Goal: Browse casually: Explore the website without a specific task or goal

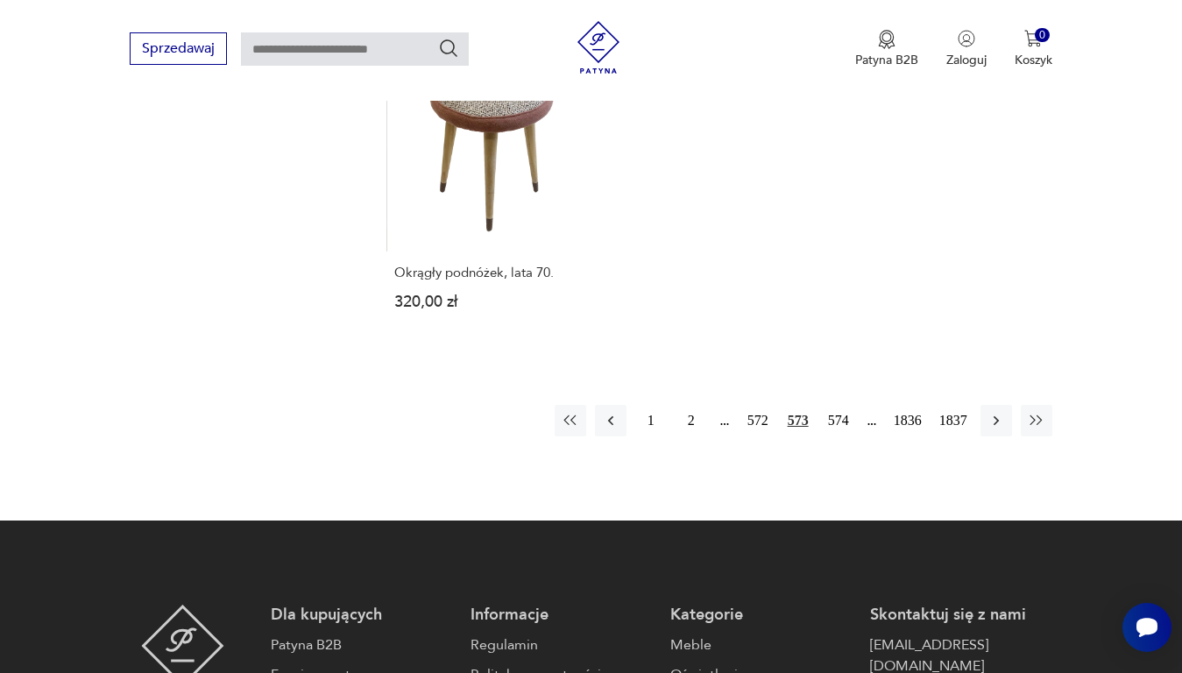
scroll to position [2330, 0]
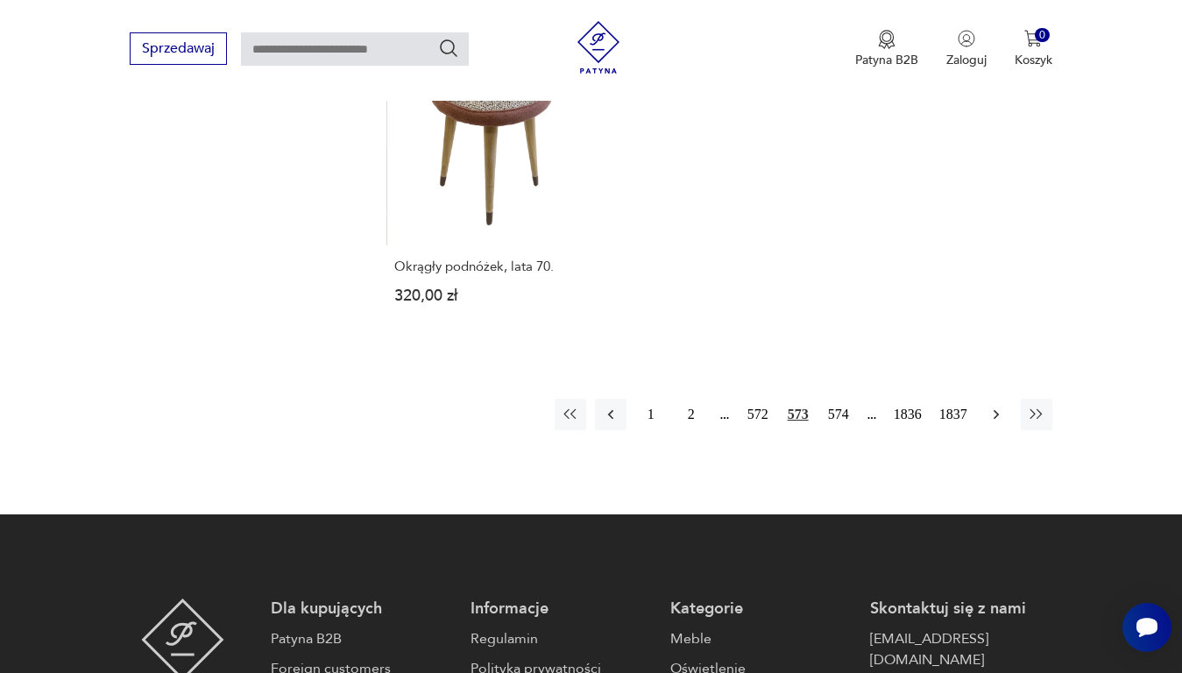
click at [994, 406] on icon "button" at bounding box center [997, 415] width 18 height 18
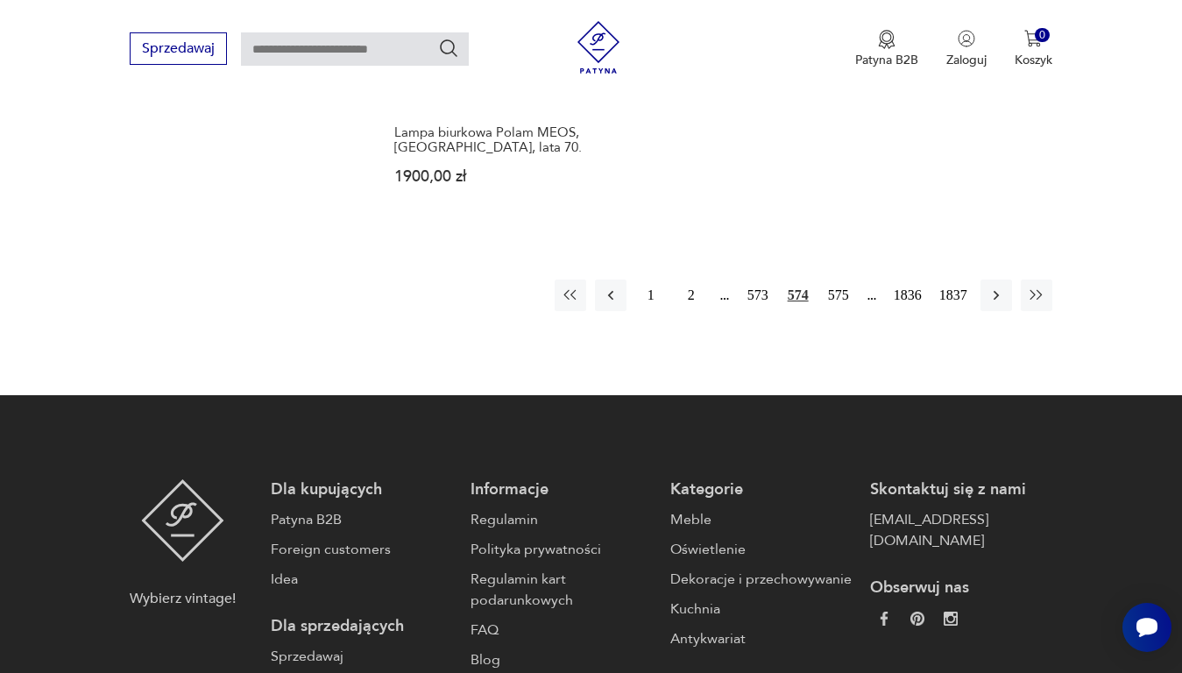
scroll to position [2505, 0]
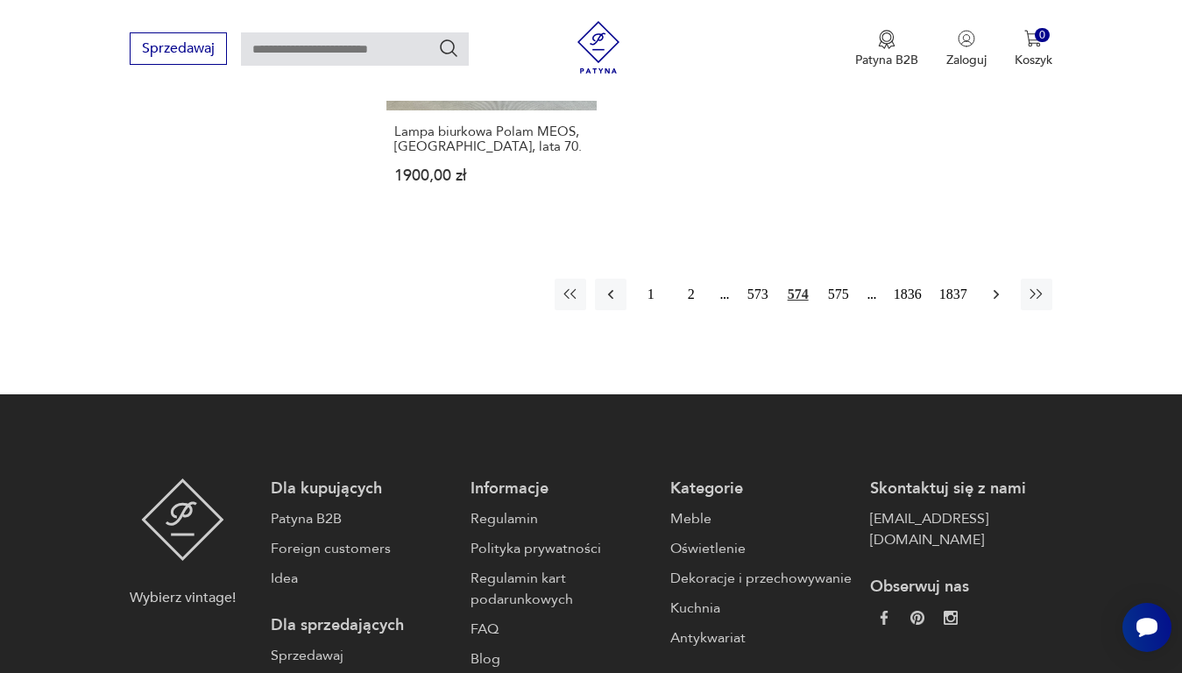
click at [1000, 286] on icon "button" at bounding box center [997, 295] width 18 height 18
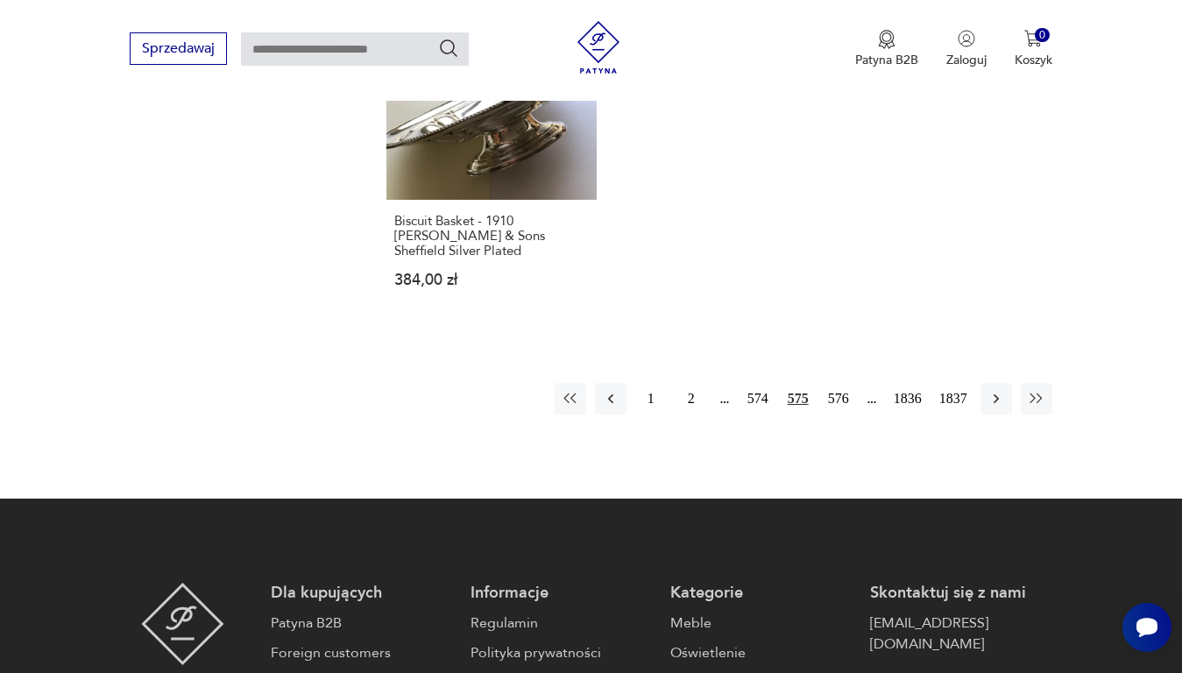
scroll to position [2418, 0]
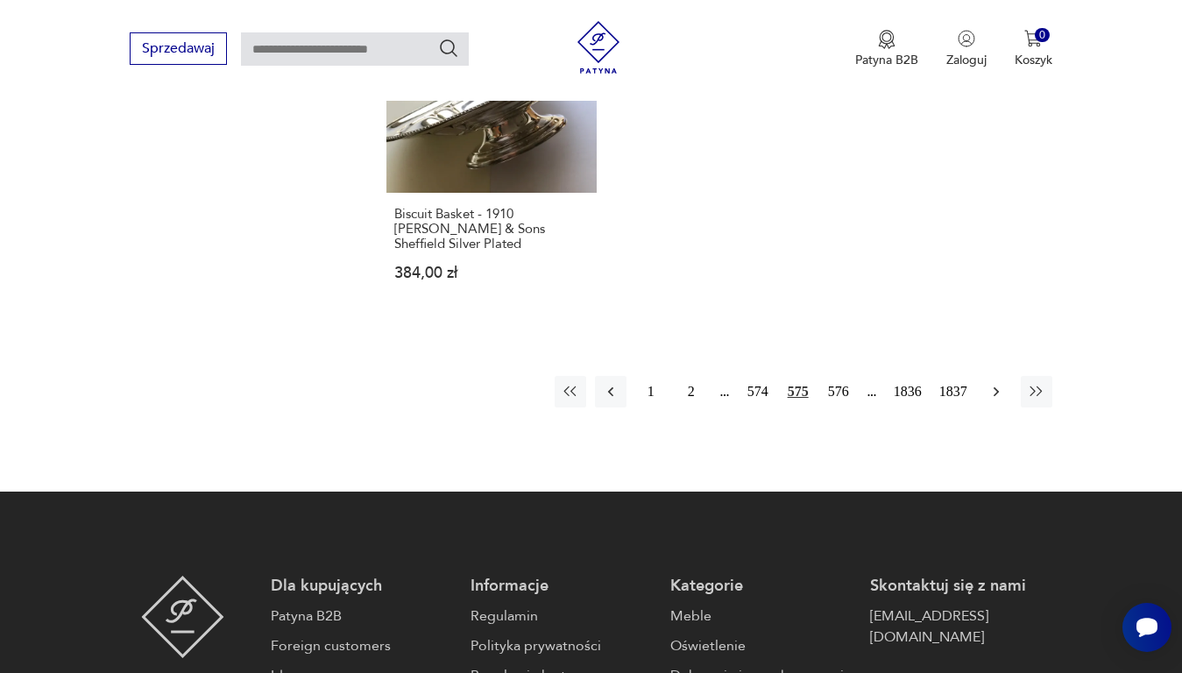
click at [993, 383] on icon "button" at bounding box center [997, 392] width 18 height 18
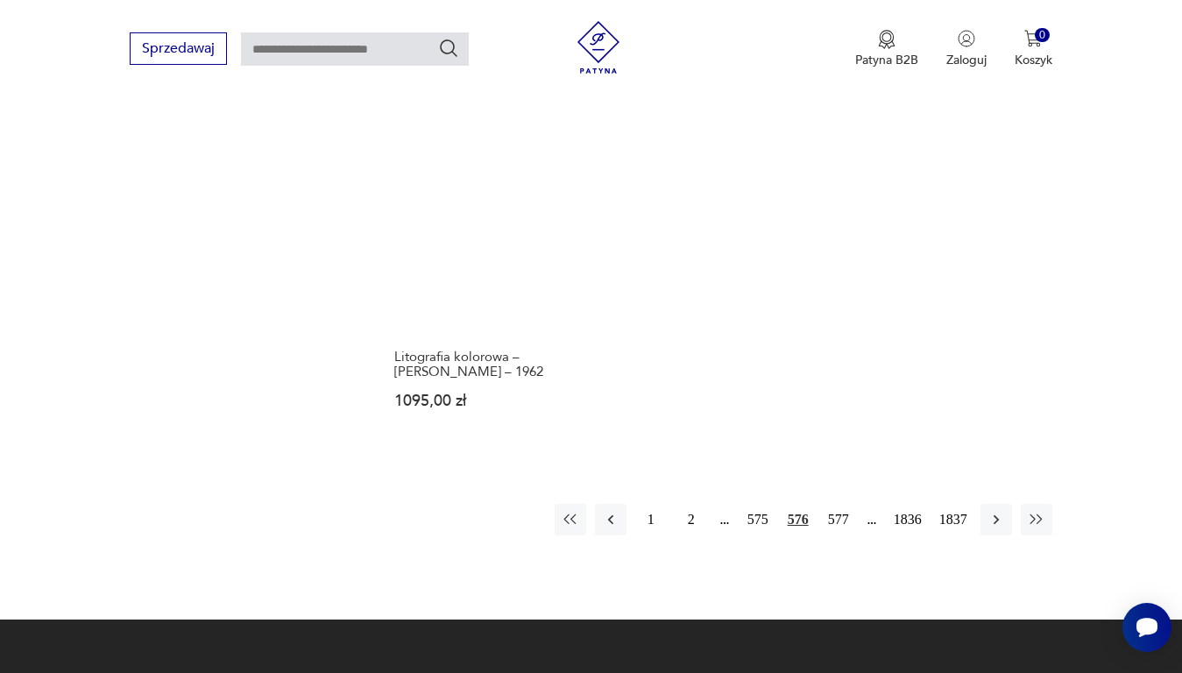
scroll to position [2330, 0]
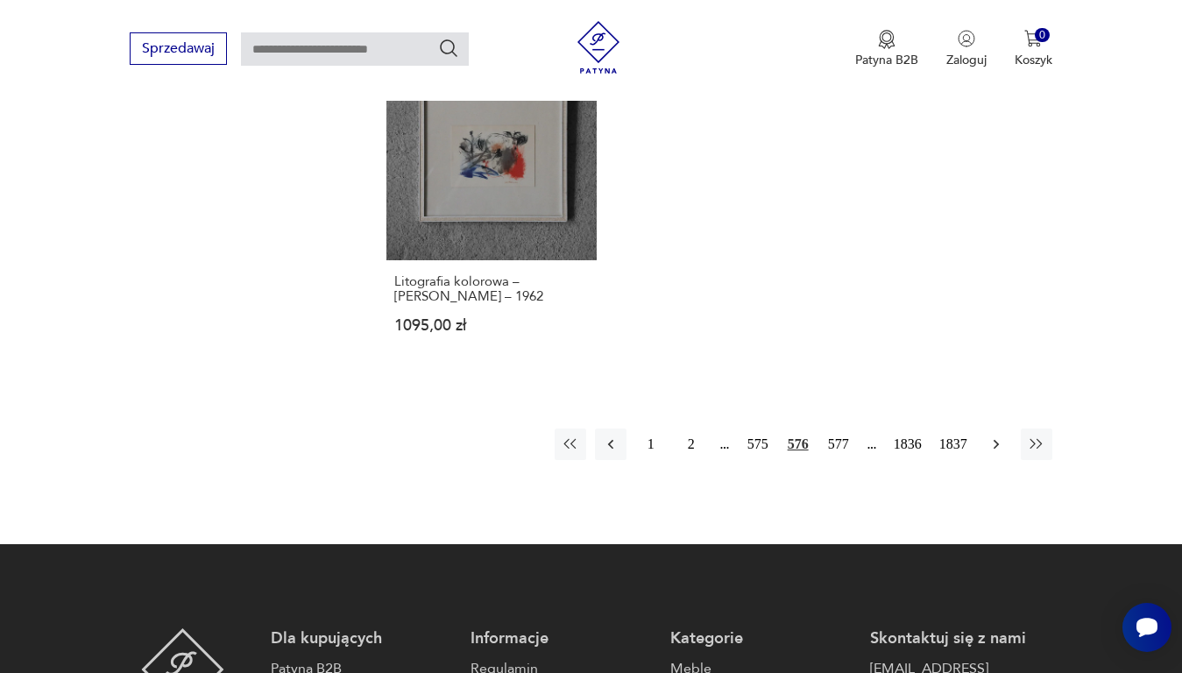
click at [997, 436] on icon "button" at bounding box center [997, 445] width 18 height 18
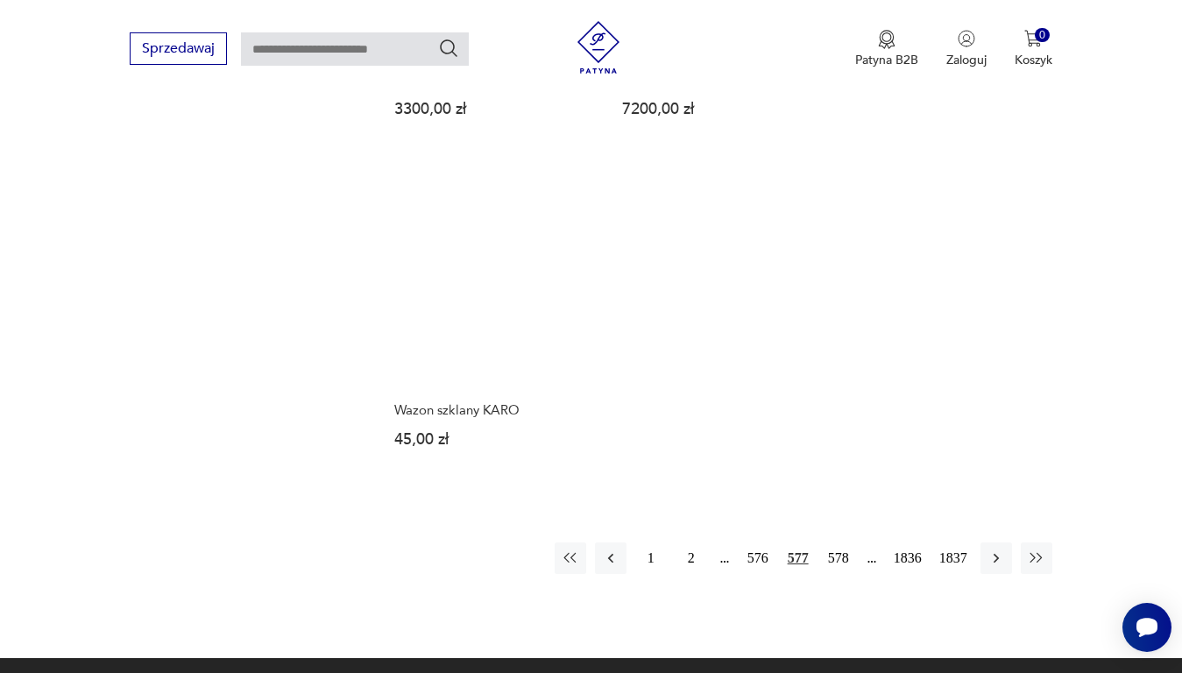
scroll to position [2155, 0]
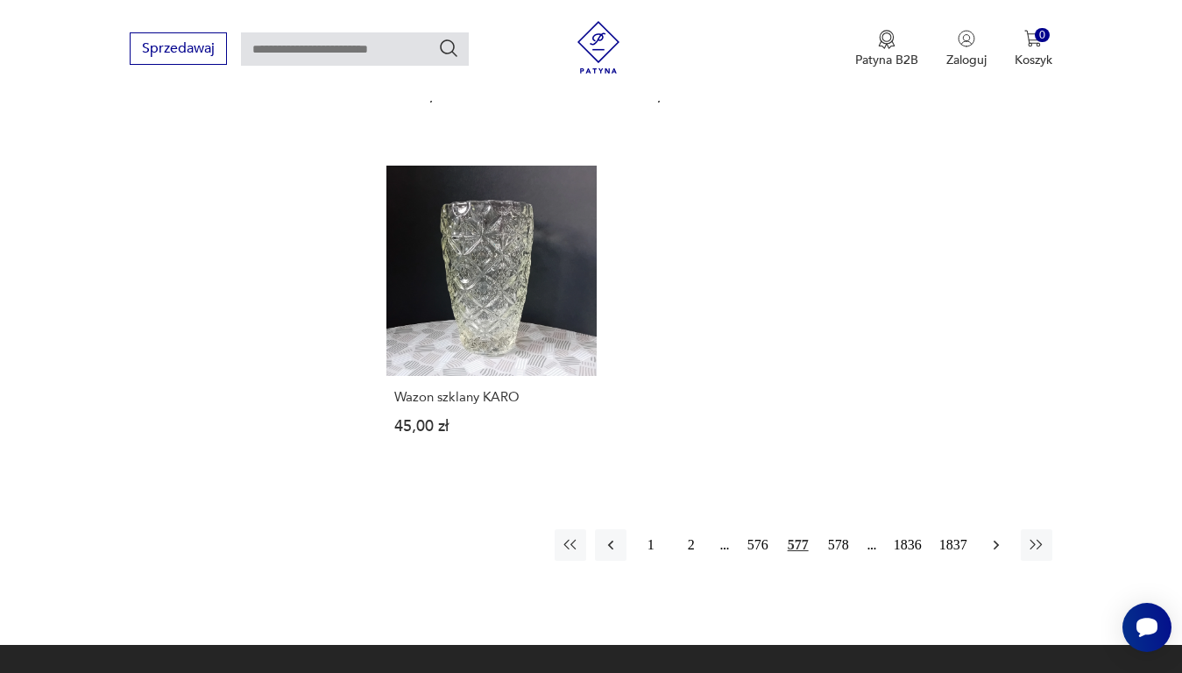
click at [998, 536] on icon "button" at bounding box center [997, 545] width 18 height 18
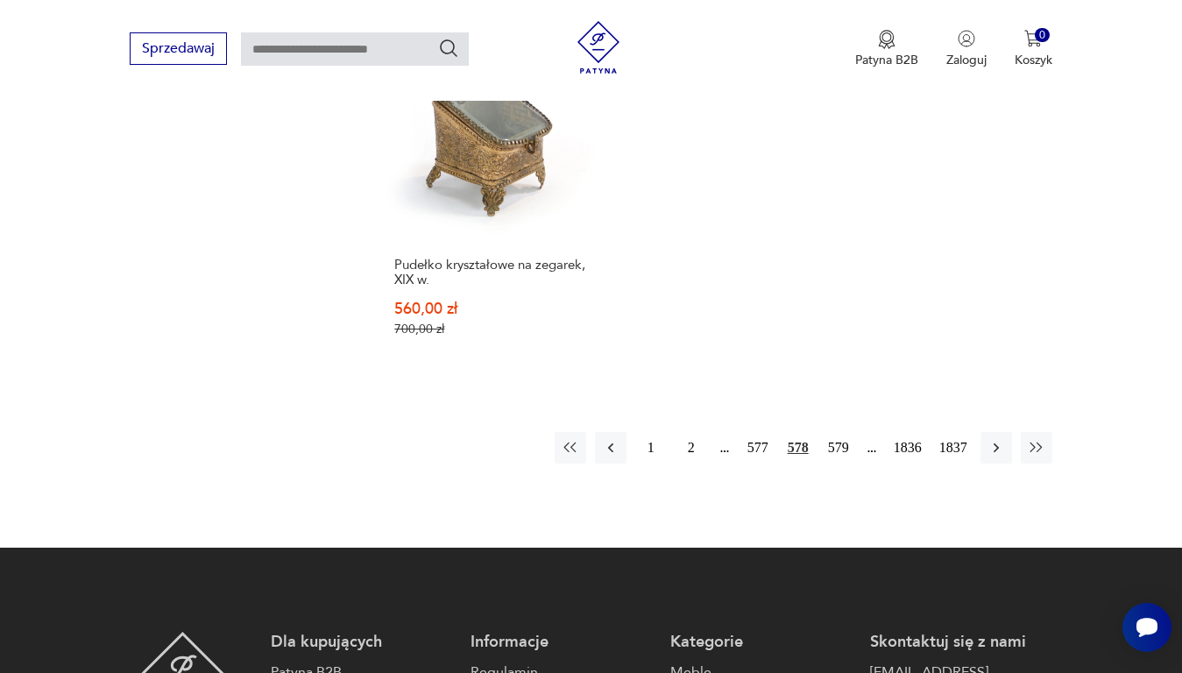
scroll to position [2418, 0]
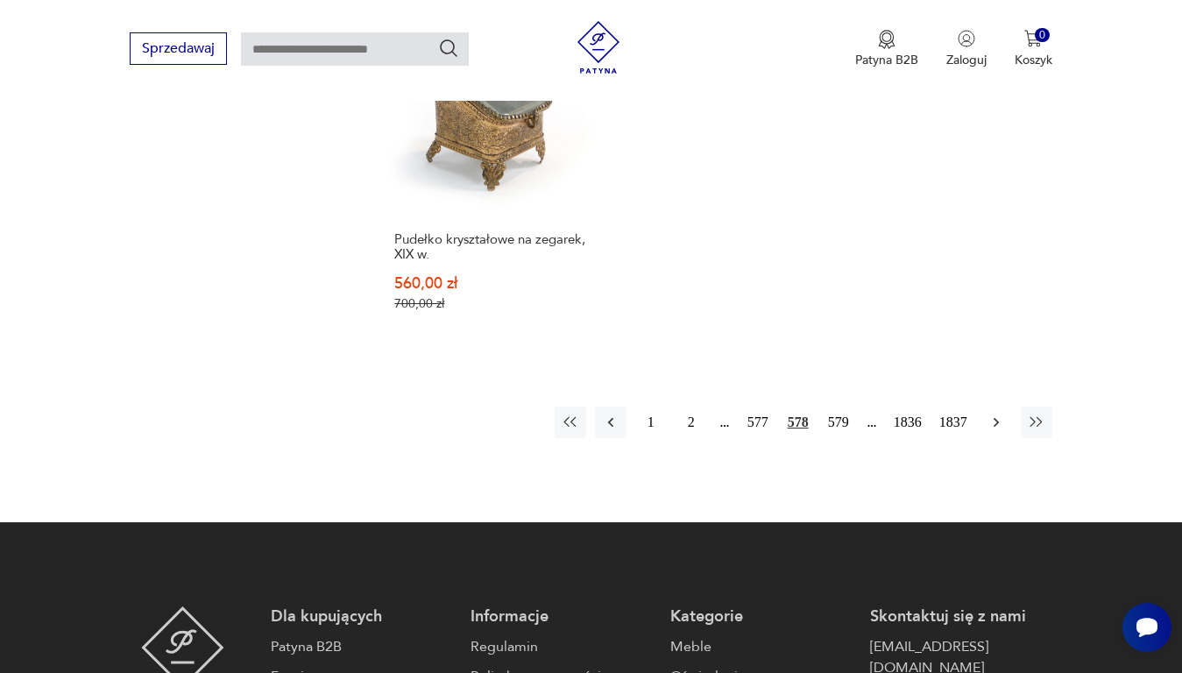
click at [994, 414] on icon "button" at bounding box center [997, 423] width 18 height 18
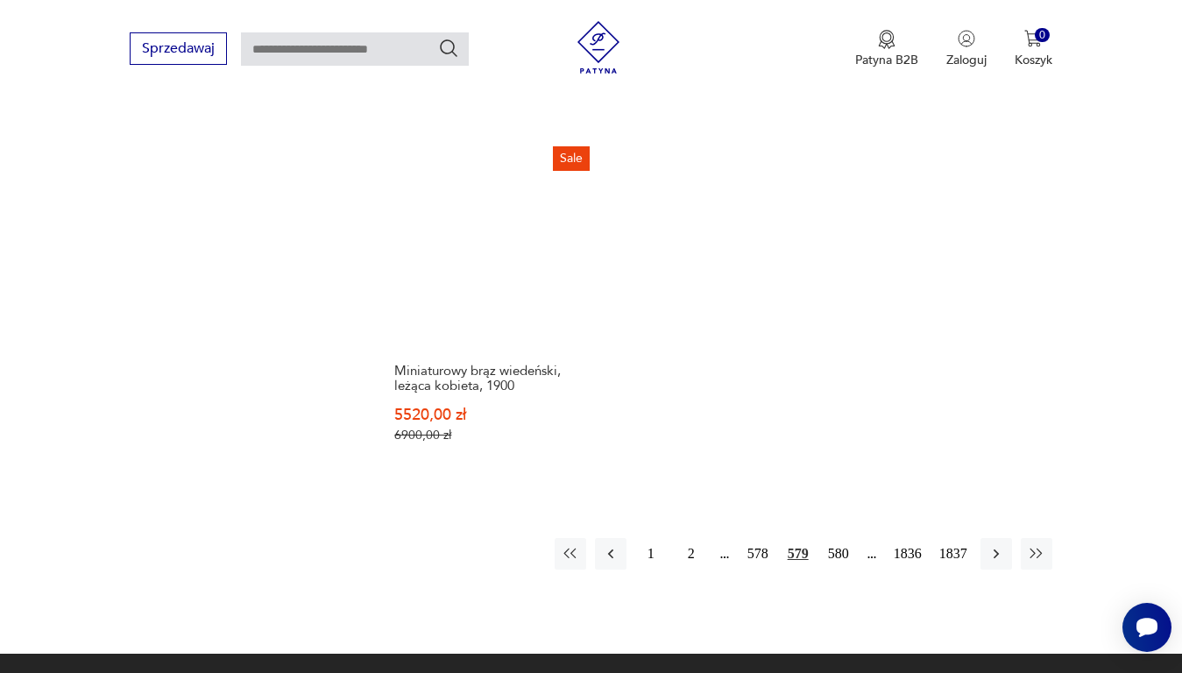
scroll to position [2242, 0]
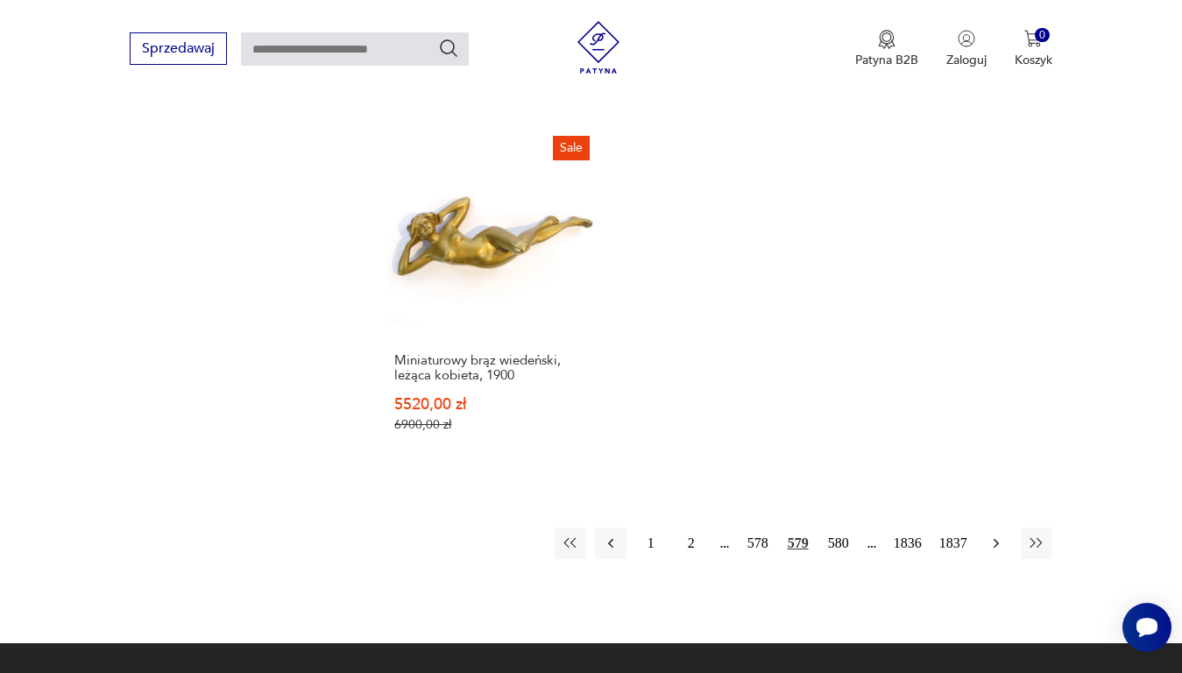
click at [994, 535] on icon "button" at bounding box center [997, 544] width 18 height 18
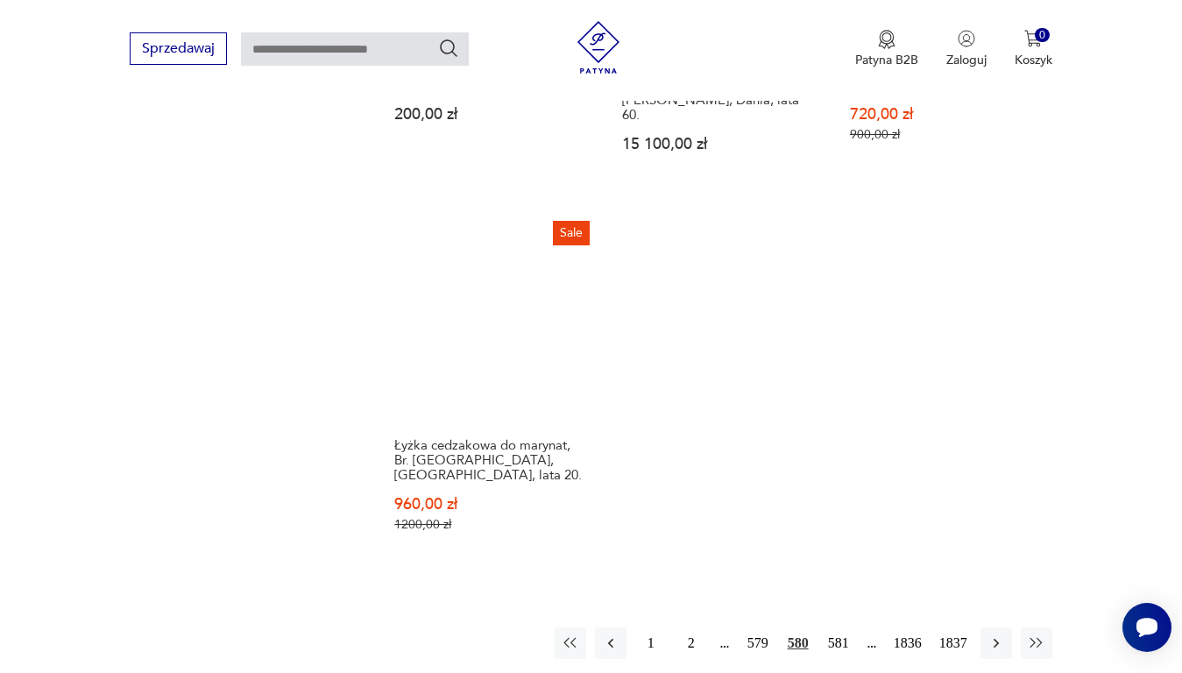
scroll to position [2242, 0]
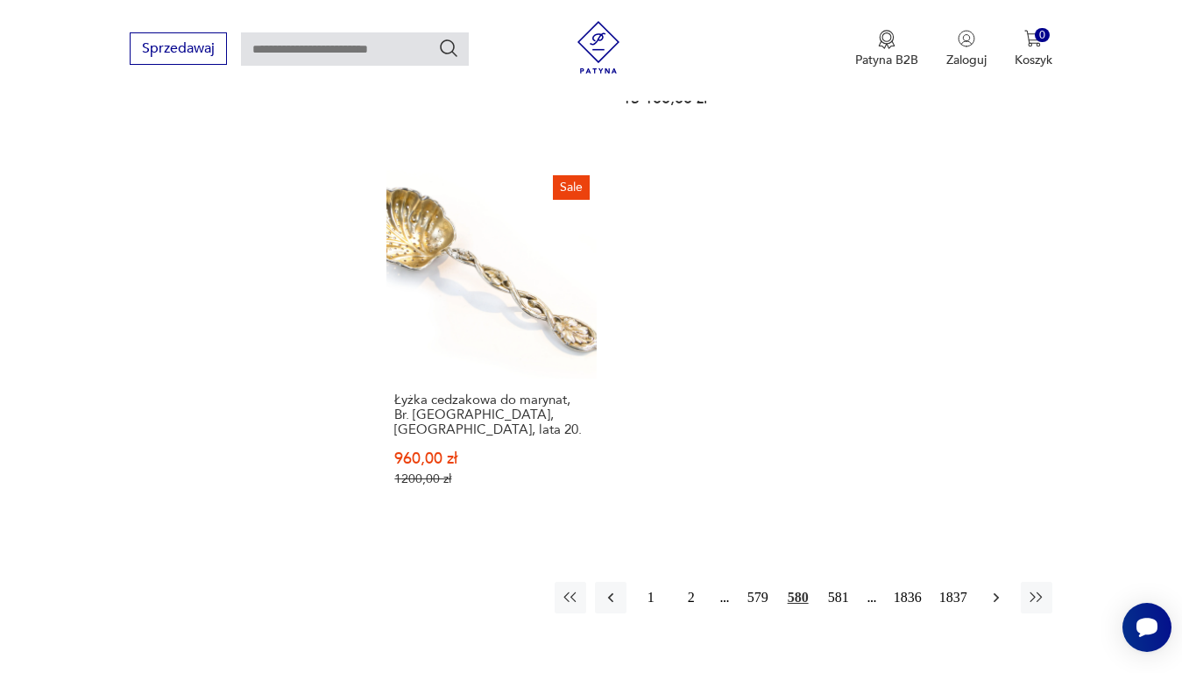
click at [995, 589] on icon "button" at bounding box center [997, 598] width 18 height 18
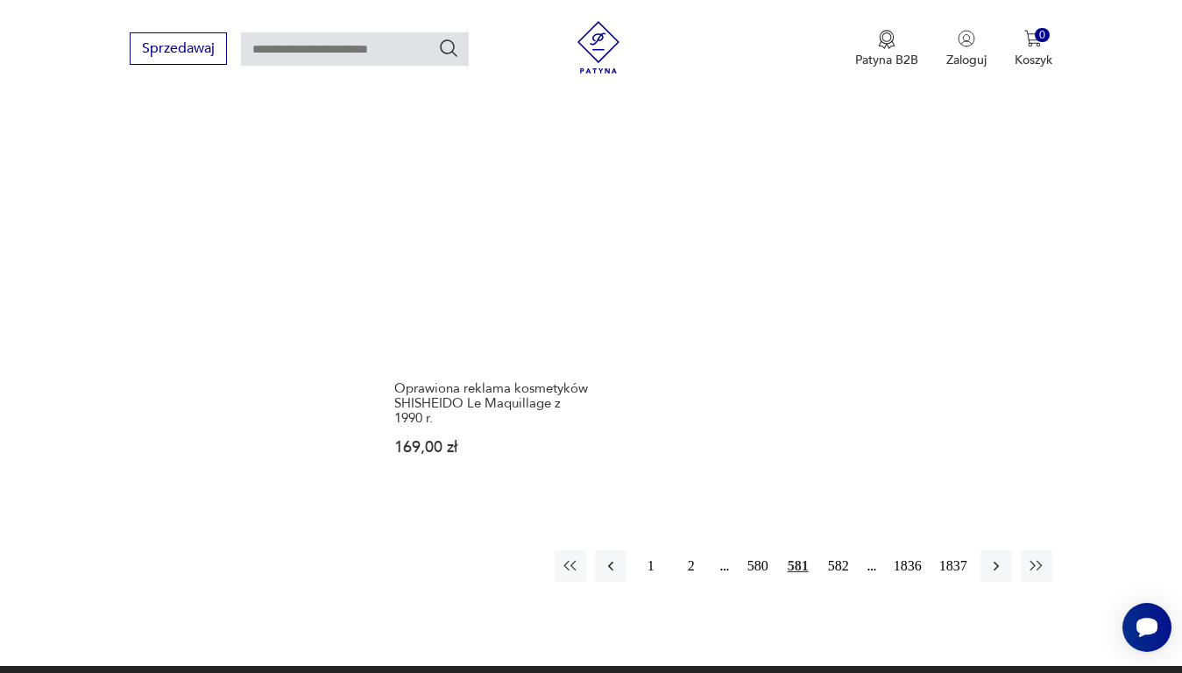
scroll to position [2242, 0]
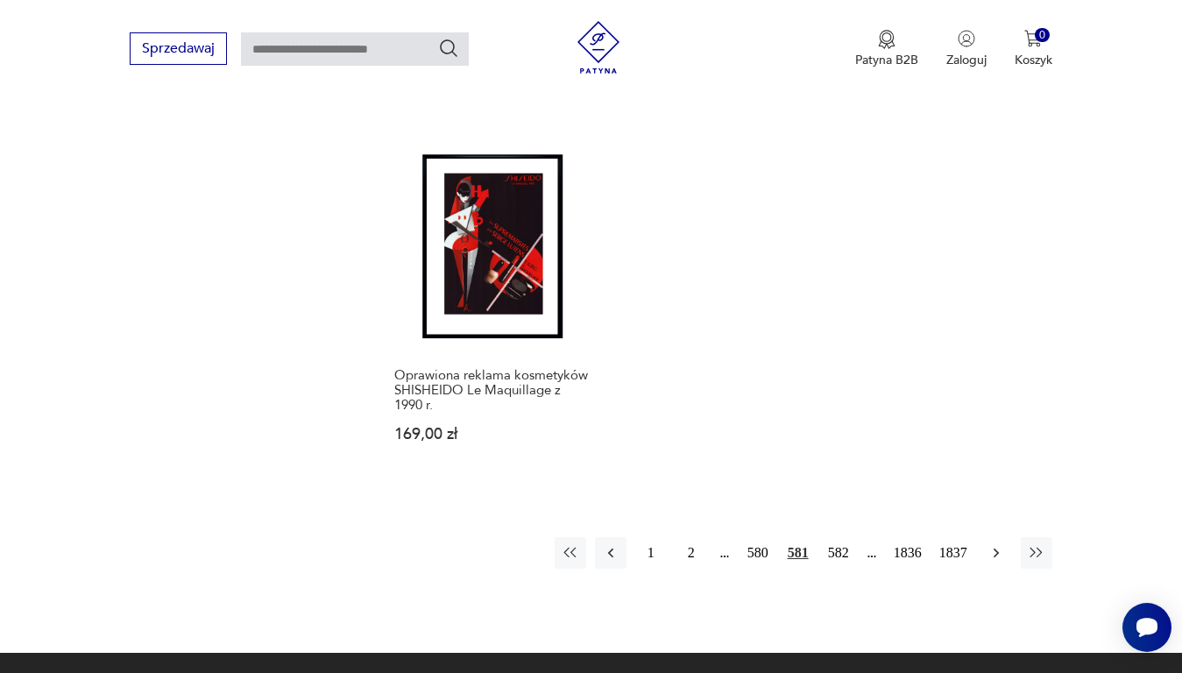
click at [993, 552] on icon "button" at bounding box center [997, 553] width 18 height 18
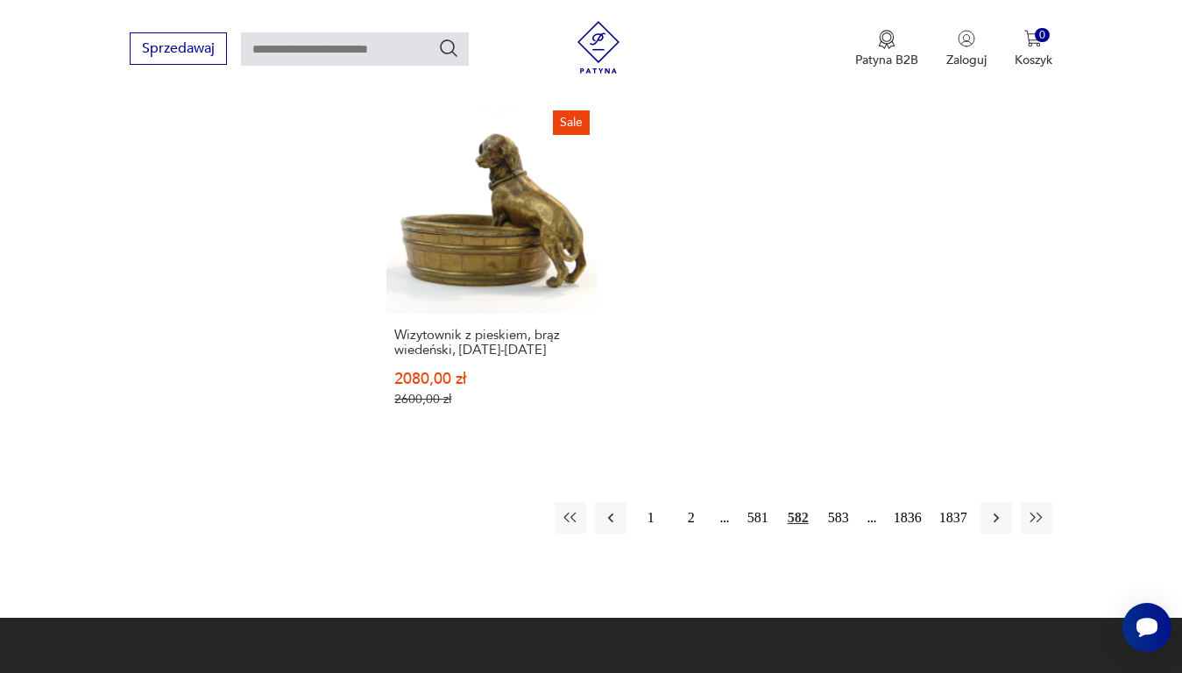
scroll to position [2330, 0]
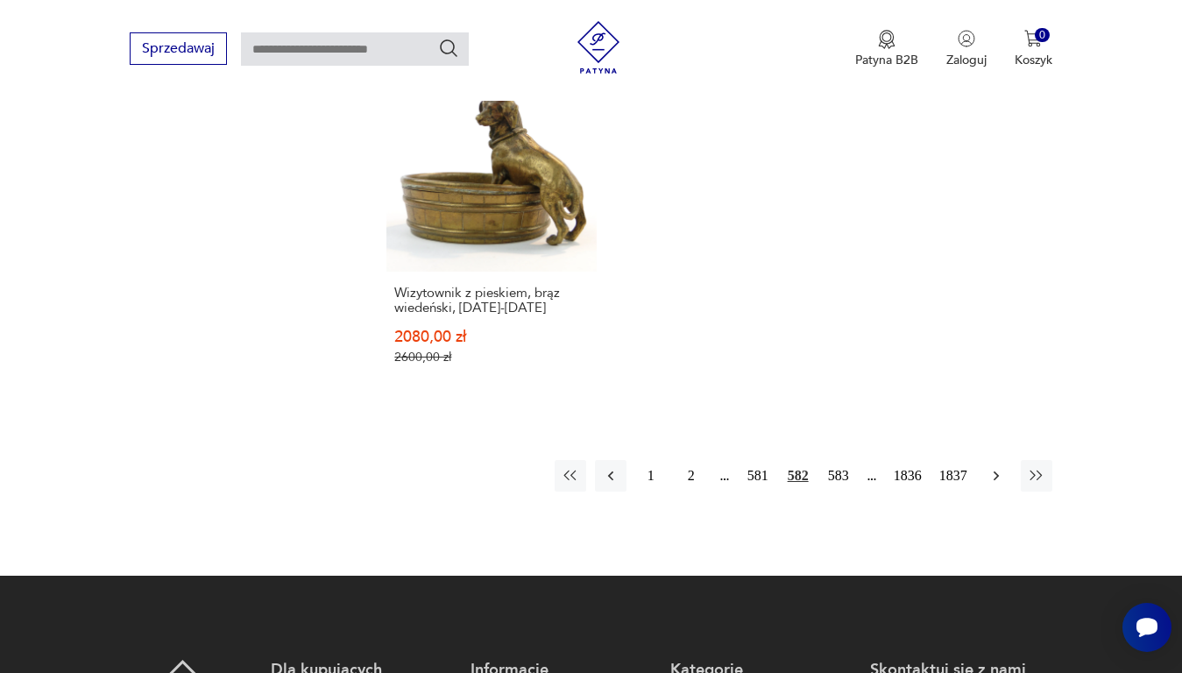
click at [997, 467] on icon "button" at bounding box center [997, 476] width 18 height 18
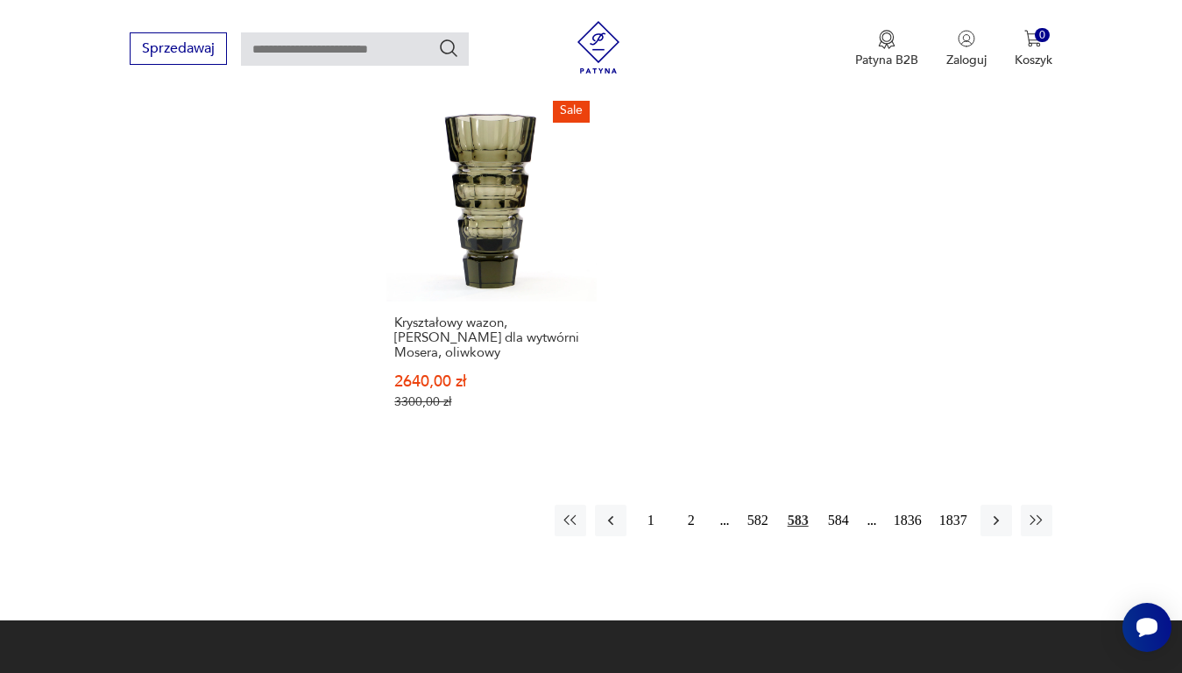
scroll to position [2418, 0]
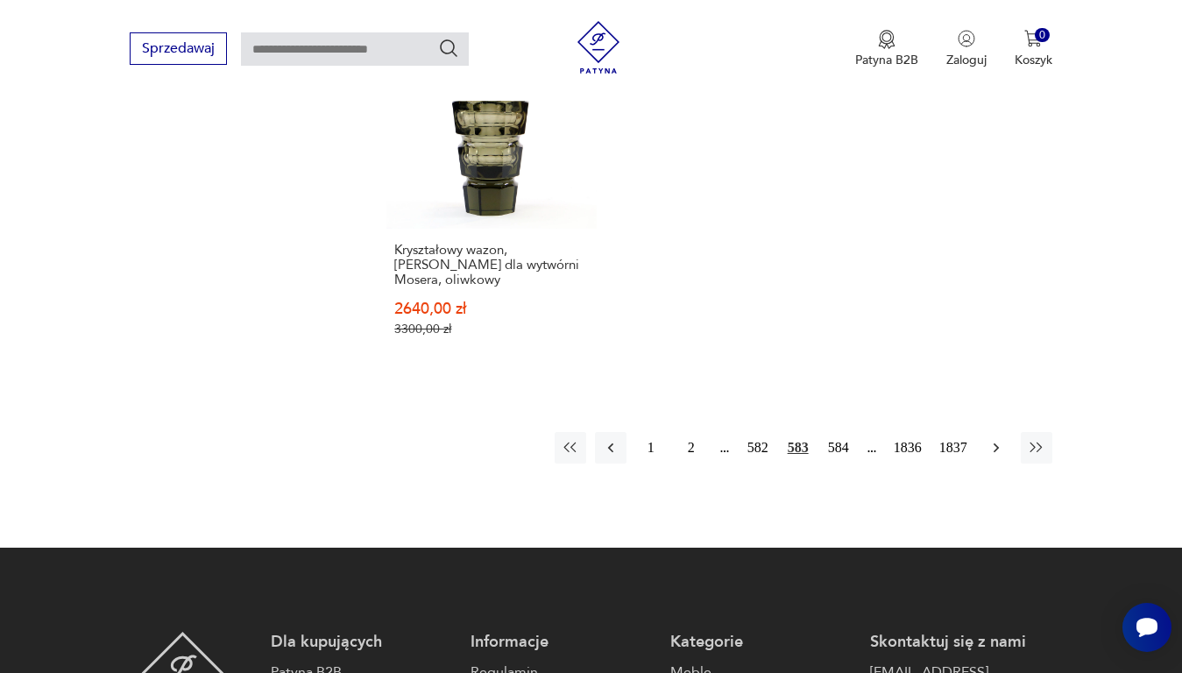
click at [995, 439] on icon "button" at bounding box center [997, 448] width 18 height 18
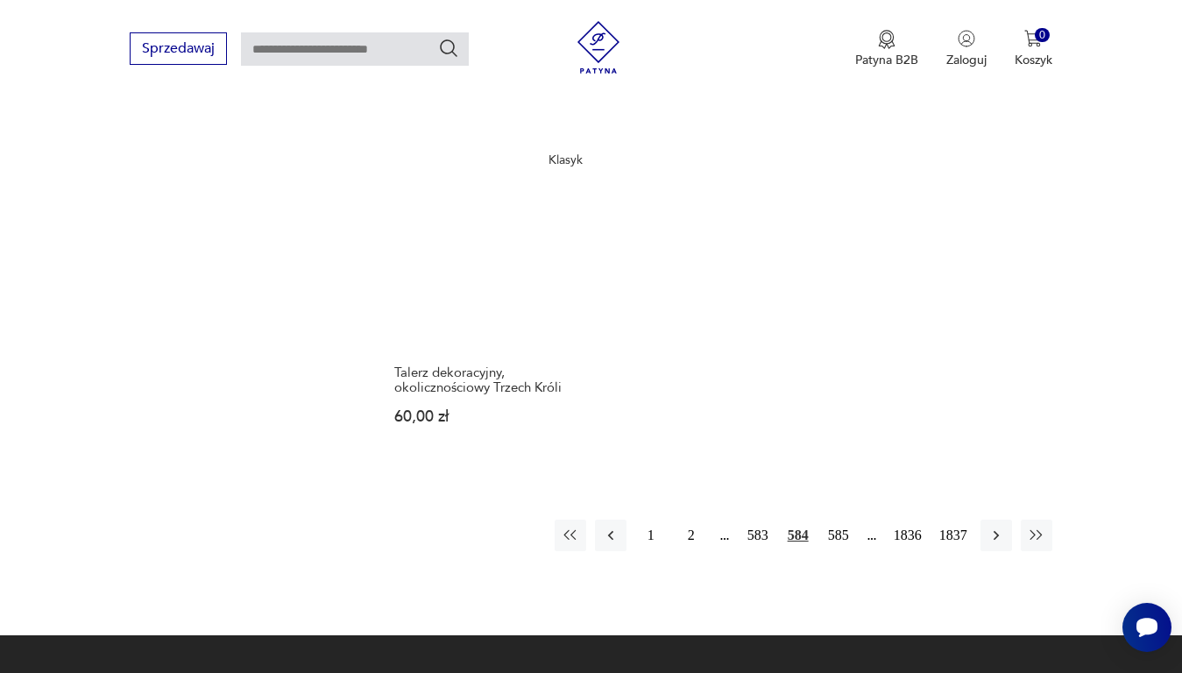
scroll to position [2242, 0]
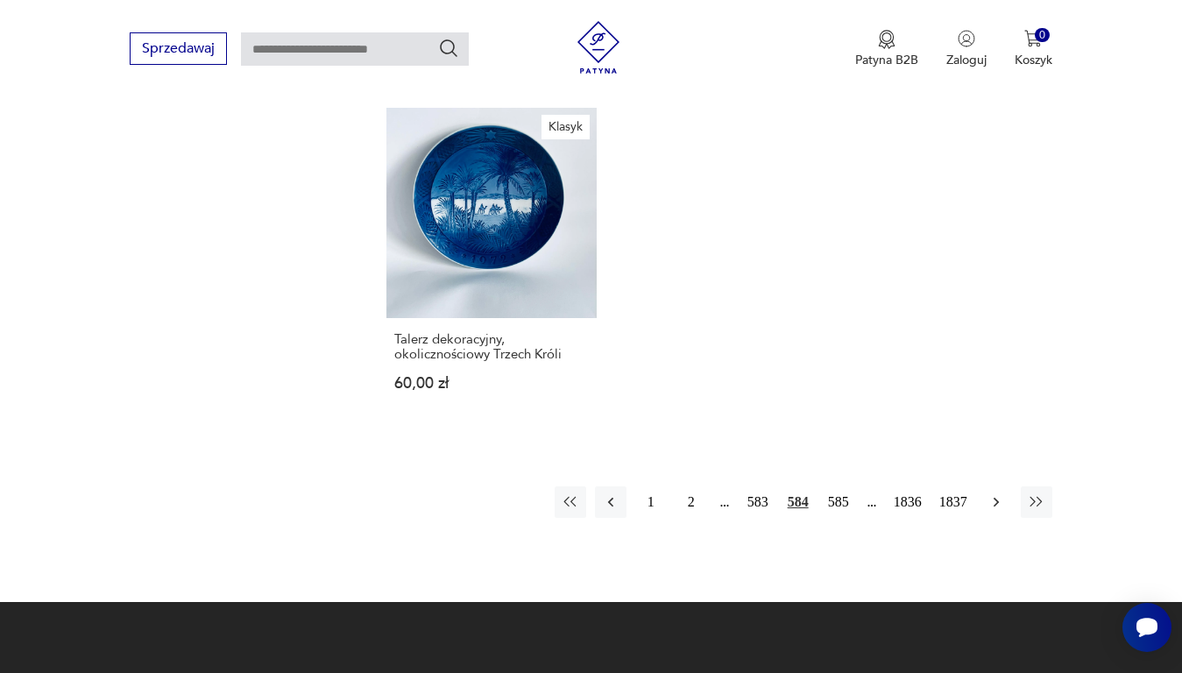
click at [998, 493] on icon "button" at bounding box center [997, 502] width 18 height 18
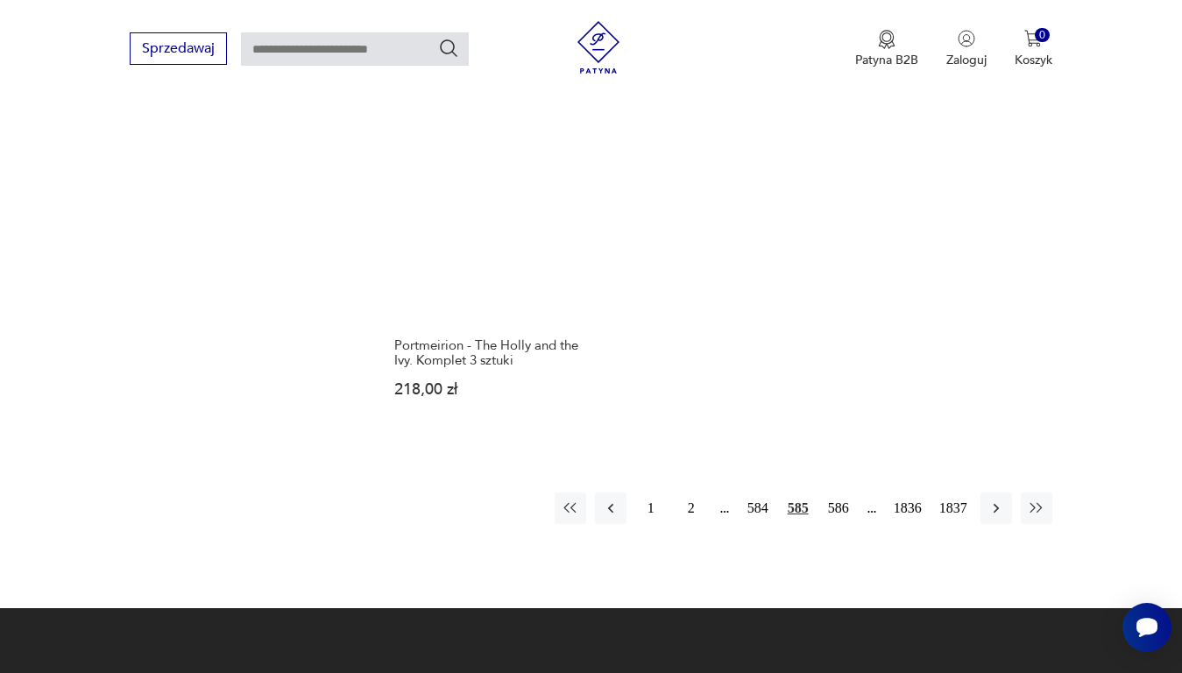
scroll to position [2242, 0]
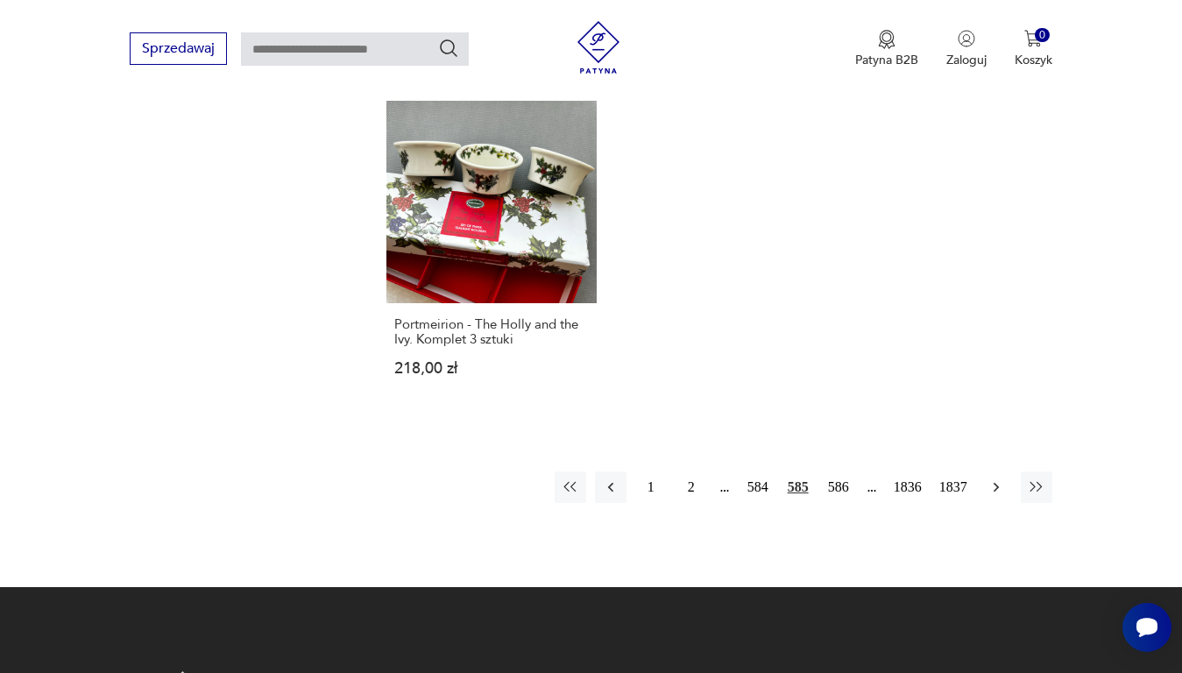
click at [998, 478] on icon "button" at bounding box center [997, 487] width 18 height 18
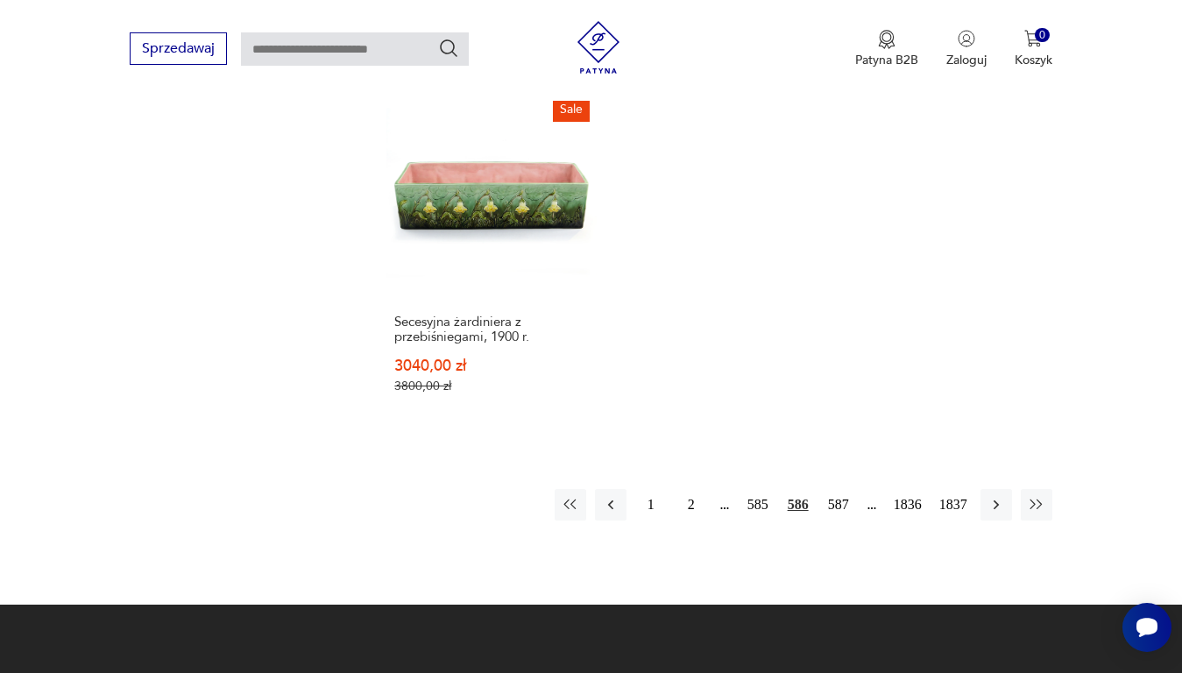
scroll to position [2330, 0]
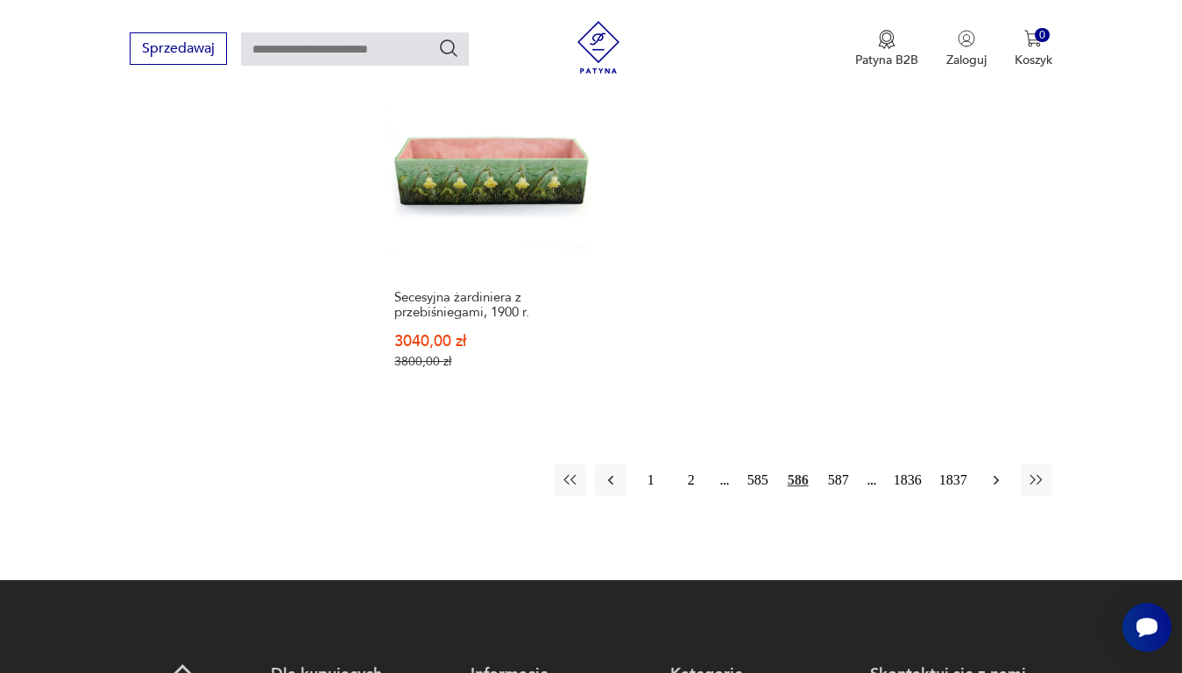
click at [992, 471] on icon "button" at bounding box center [997, 480] width 18 height 18
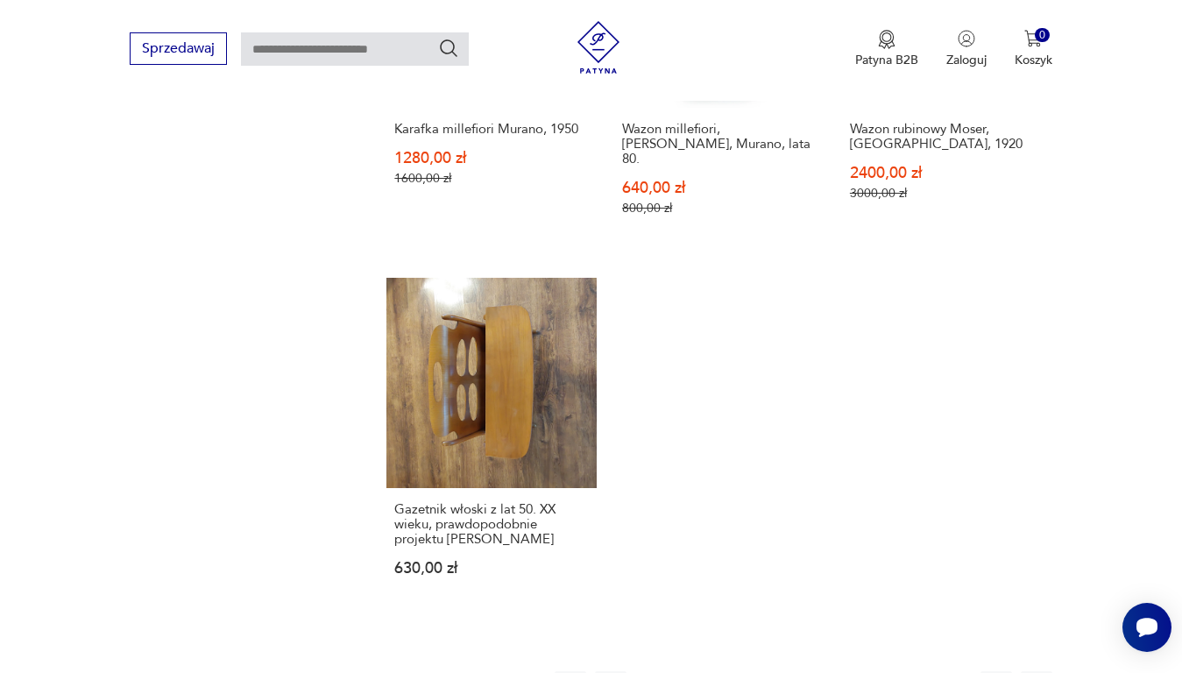
scroll to position [2155, 0]
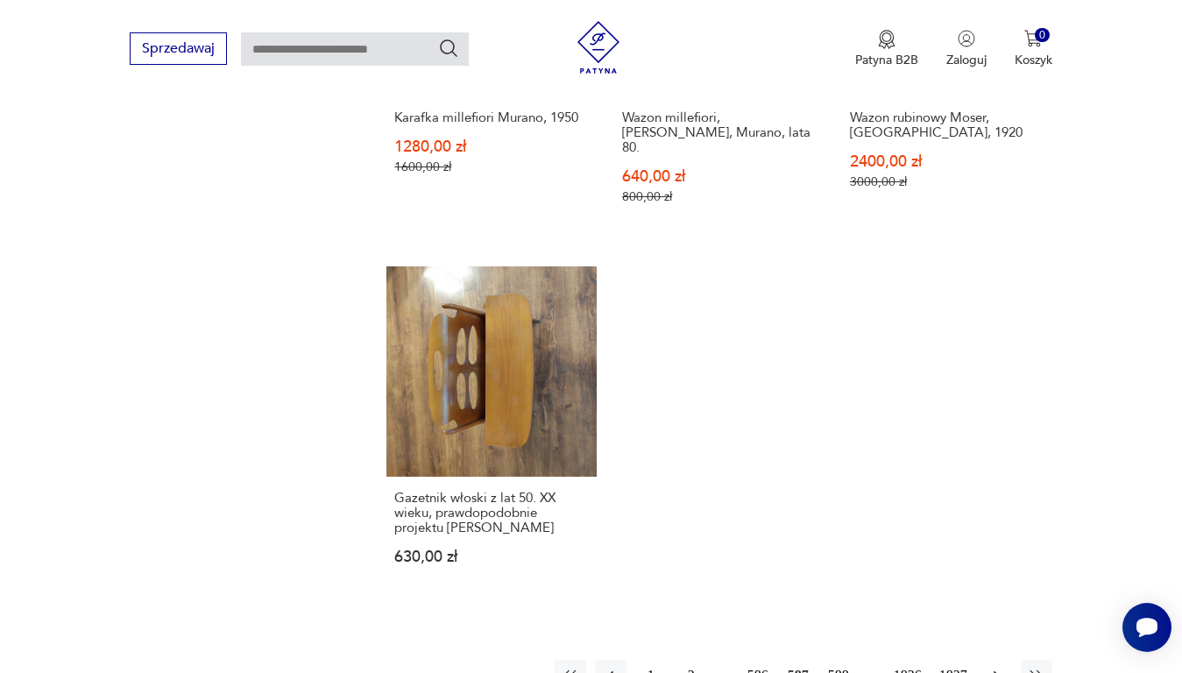
click at [997, 667] on icon "button" at bounding box center [997, 676] width 18 height 18
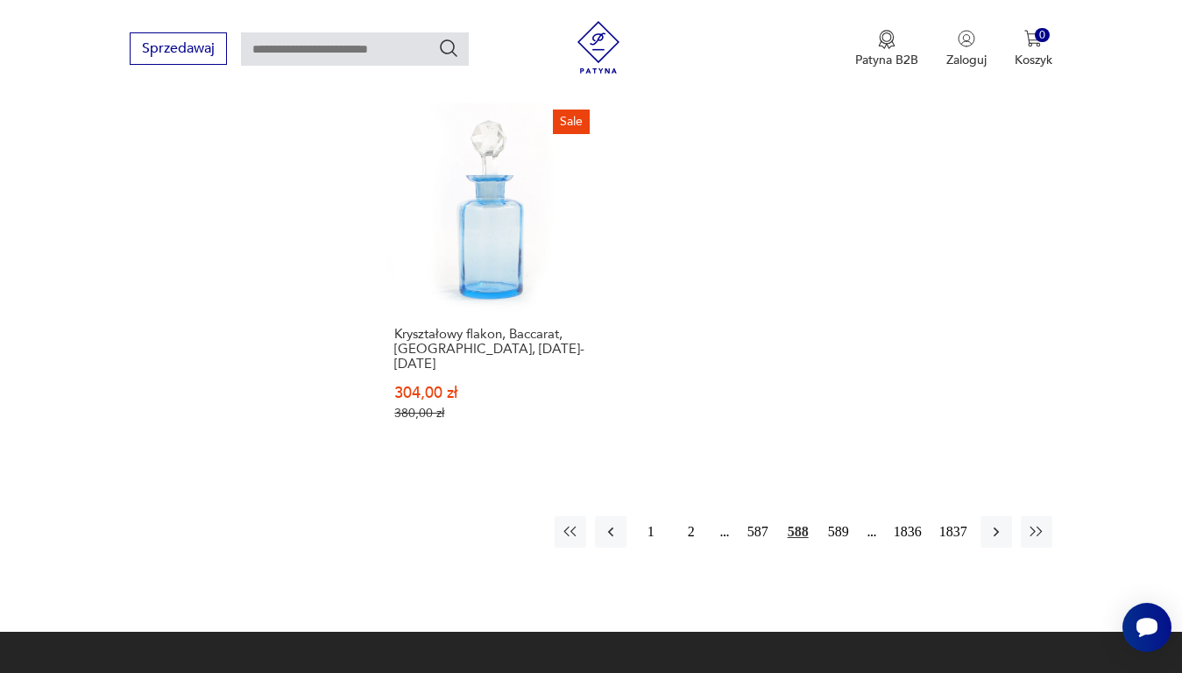
scroll to position [2330, 0]
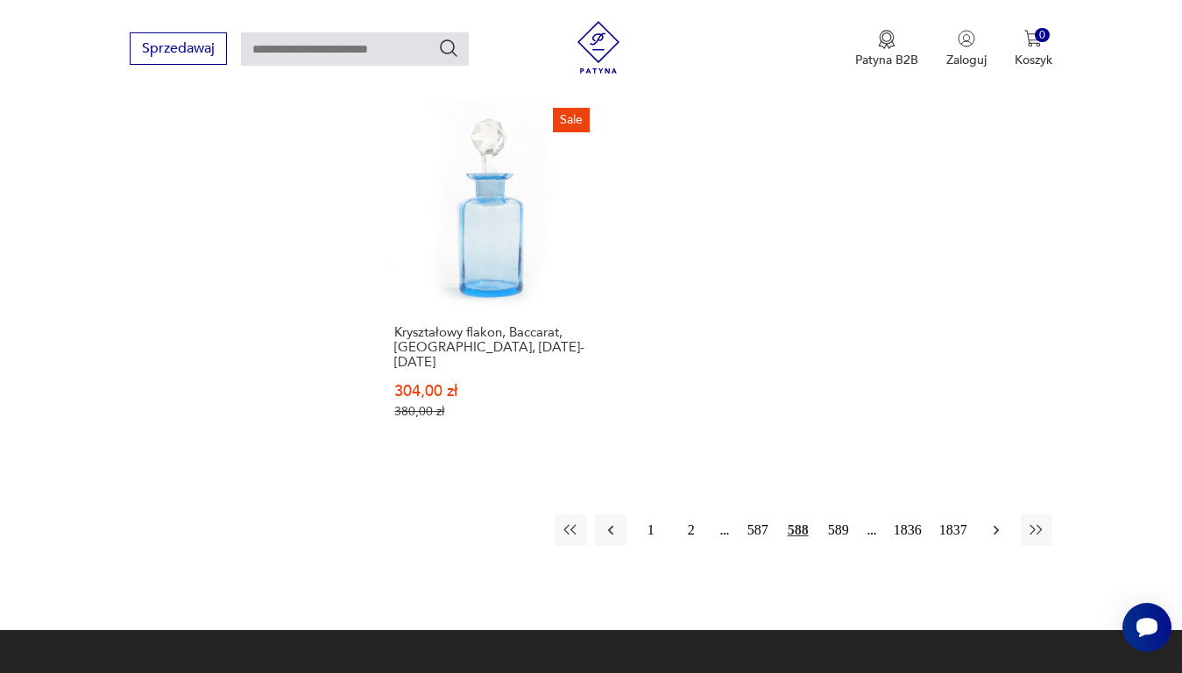
click at [999, 521] on icon "button" at bounding box center [997, 530] width 18 height 18
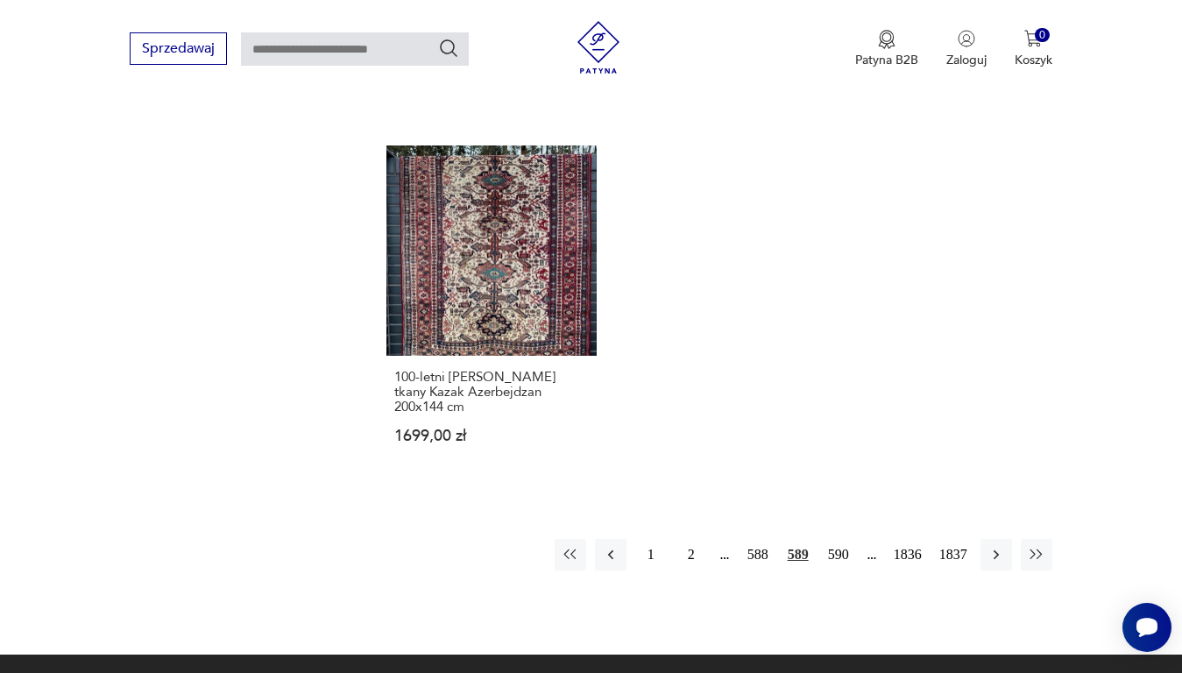
scroll to position [2330, 0]
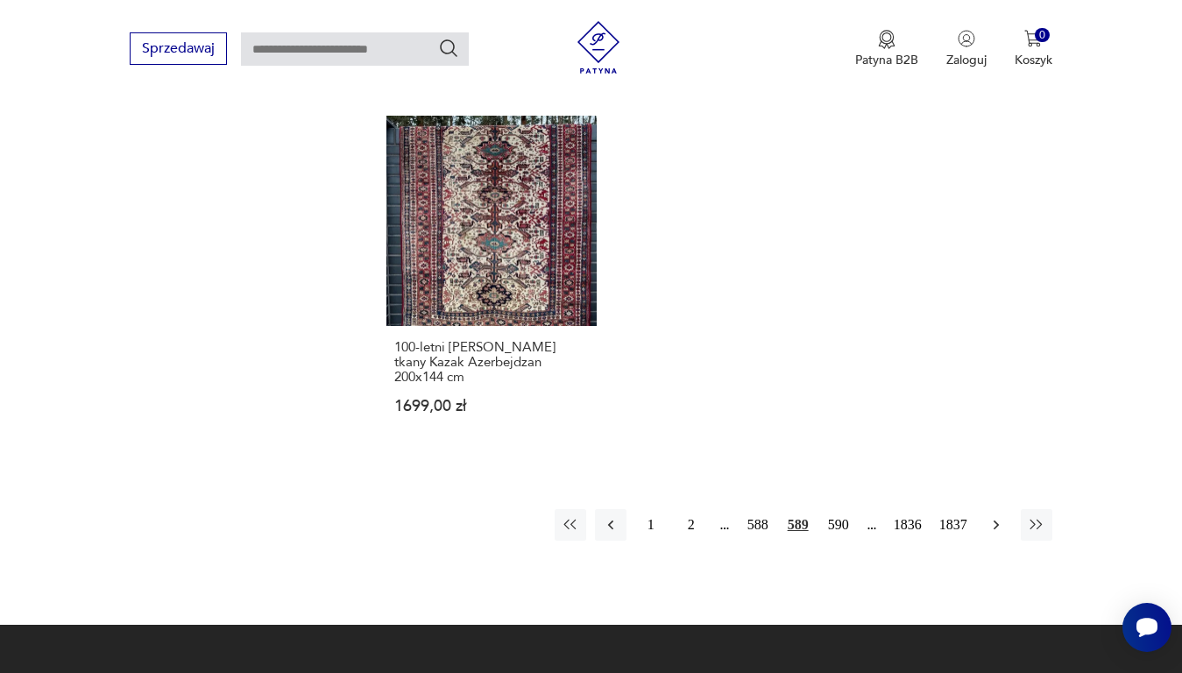
click at [998, 516] on icon "button" at bounding box center [997, 525] width 18 height 18
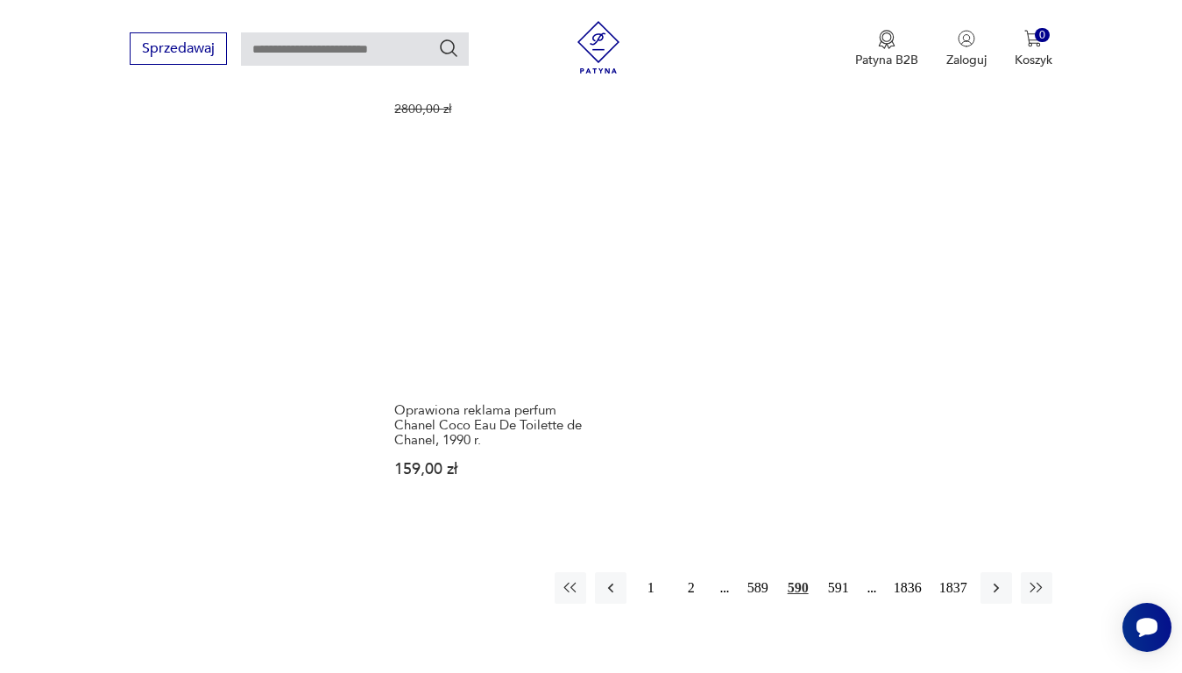
scroll to position [2242, 0]
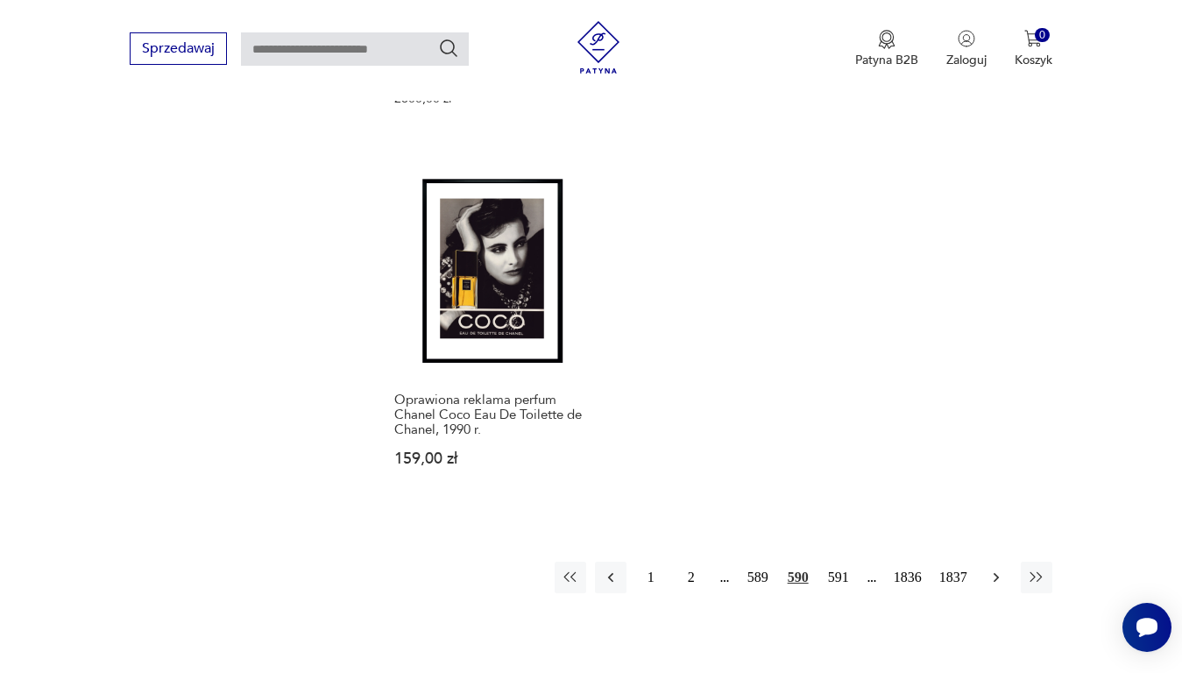
click at [993, 569] on icon "button" at bounding box center [997, 578] width 18 height 18
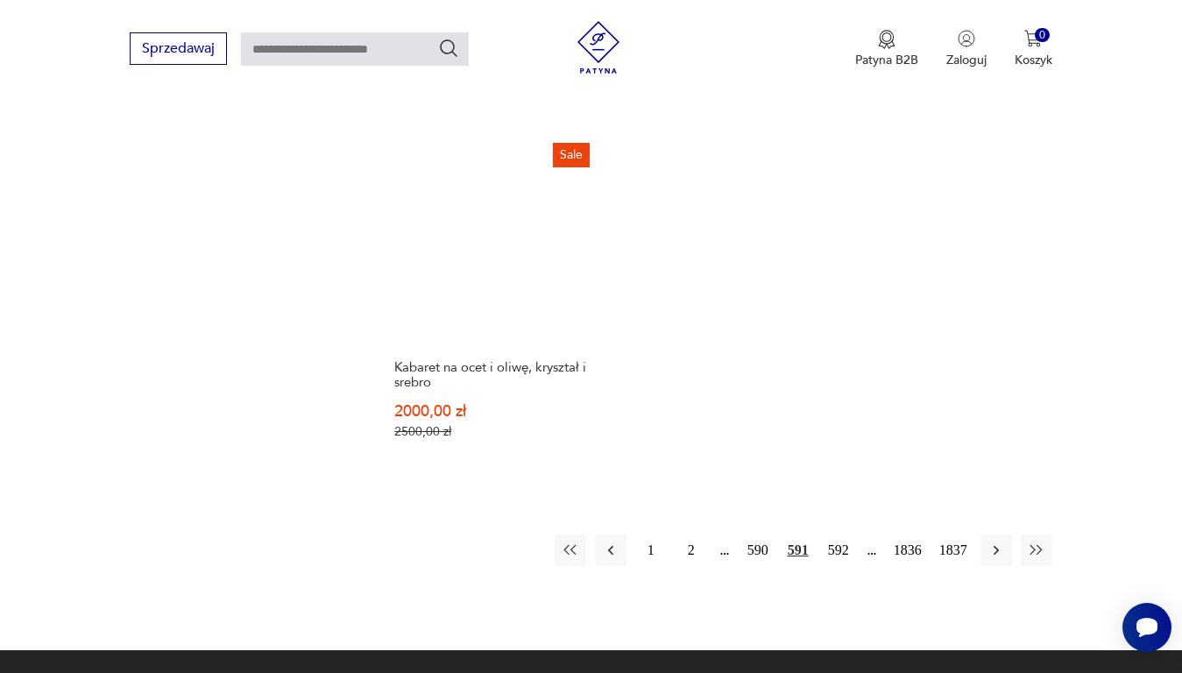
scroll to position [2330, 0]
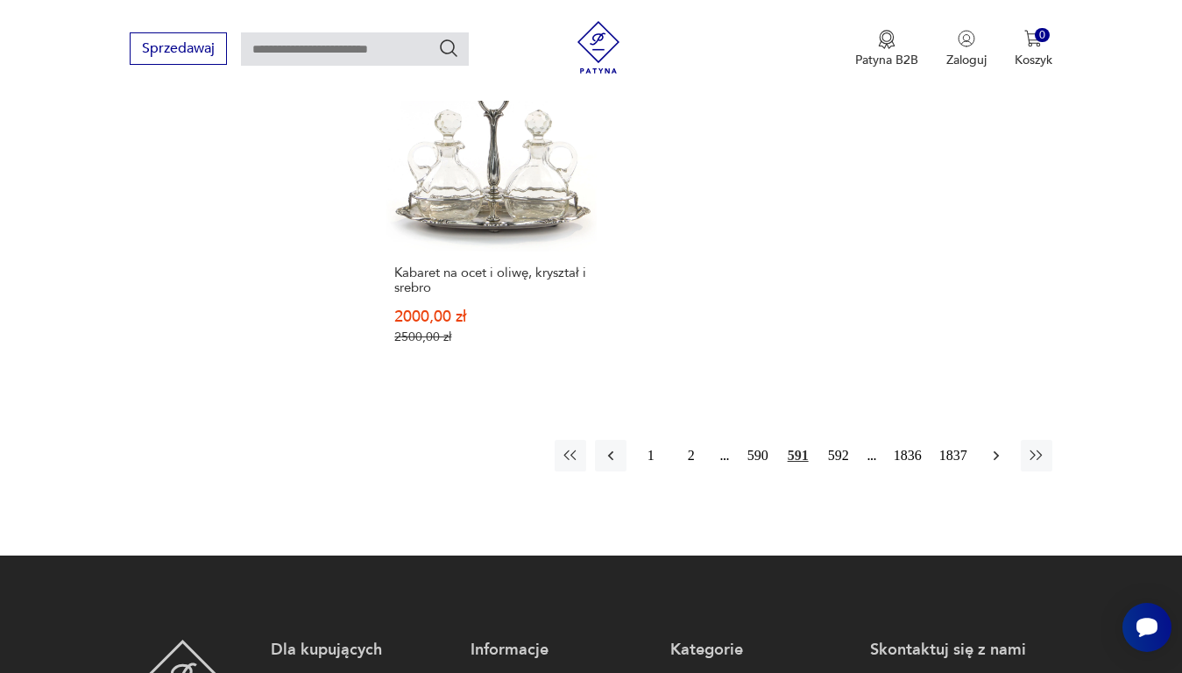
click at [995, 447] on icon "button" at bounding box center [997, 456] width 18 height 18
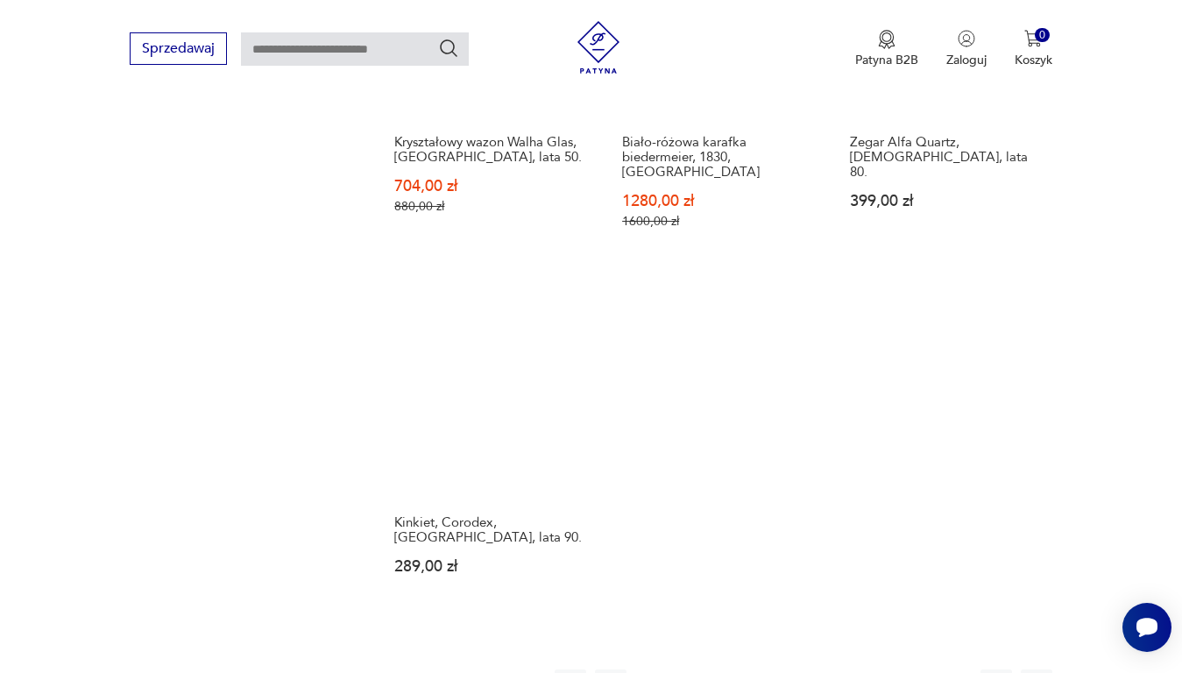
scroll to position [2242, 0]
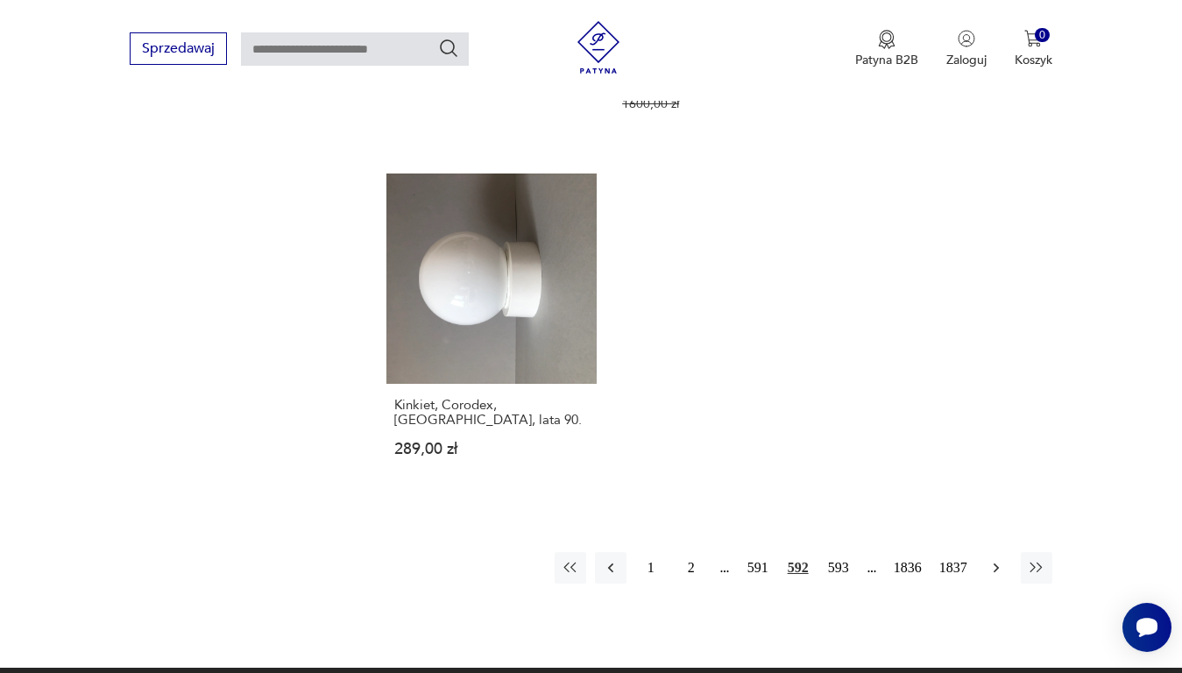
click at [999, 559] on icon "button" at bounding box center [997, 568] width 18 height 18
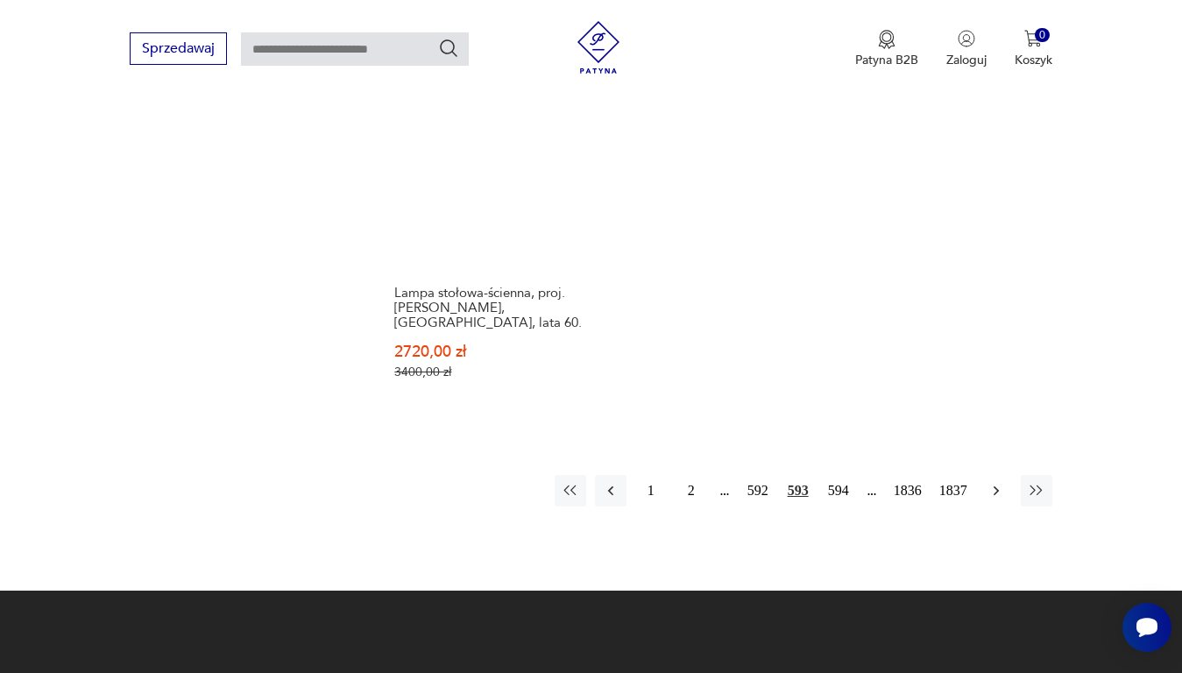
scroll to position [2330, 0]
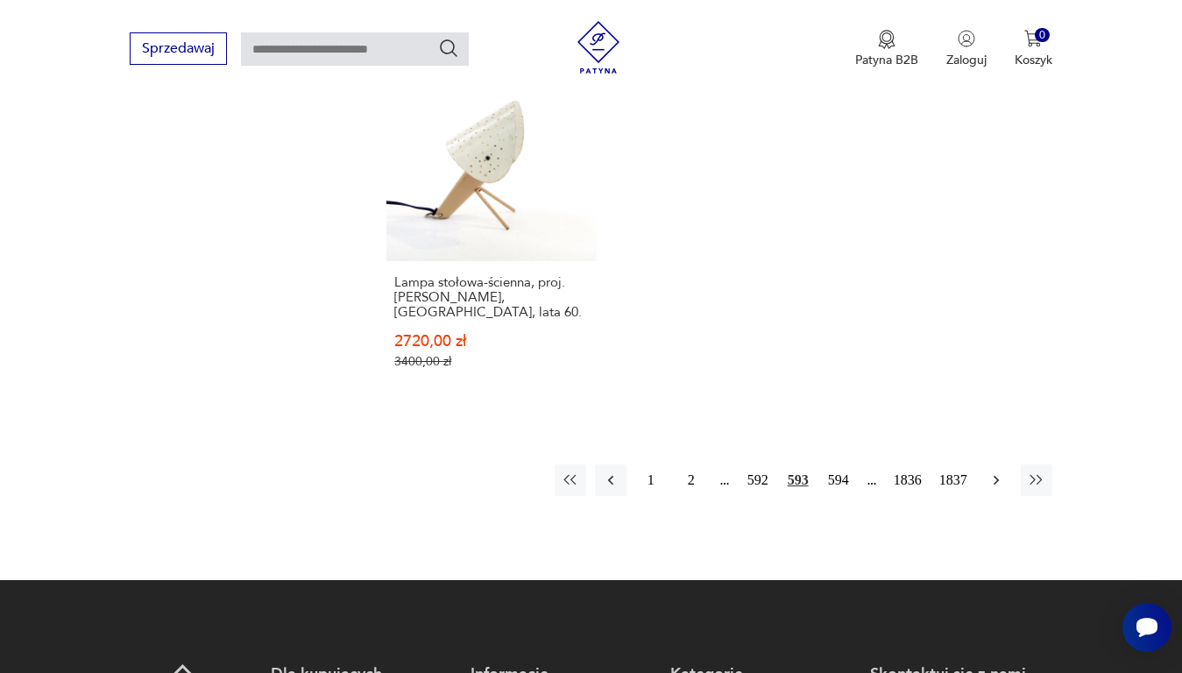
click at [994, 471] on icon "button" at bounding box center [997, 480] width 18 height 18
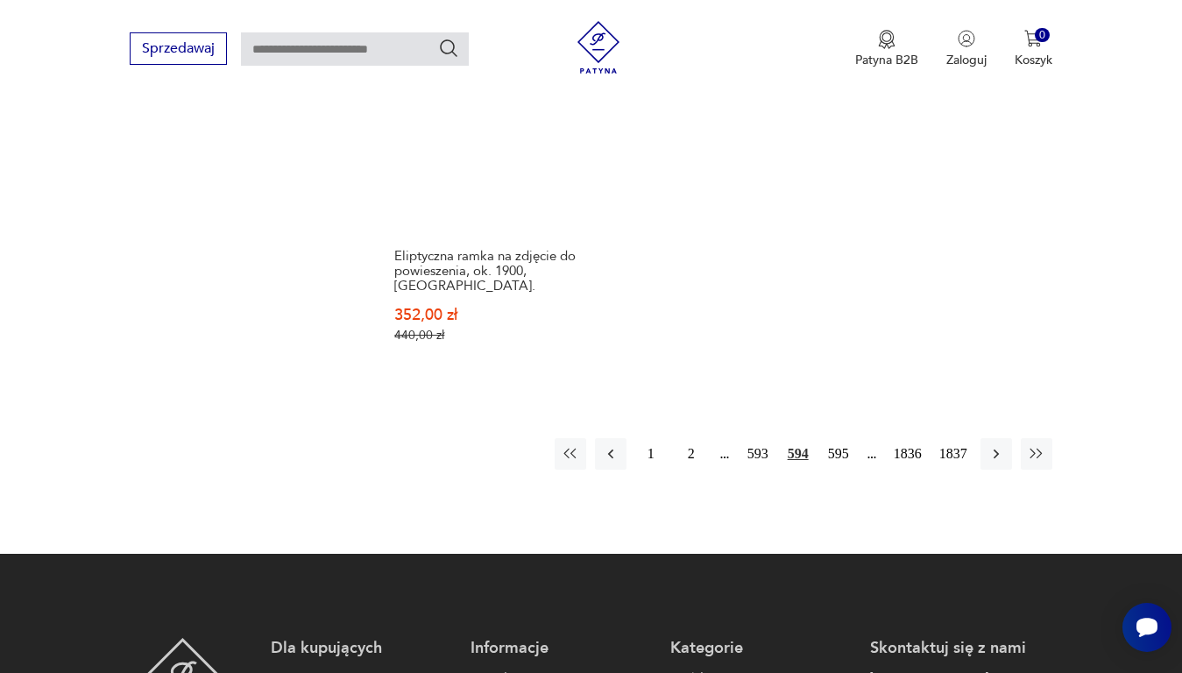
scroll to position [2418, 0]
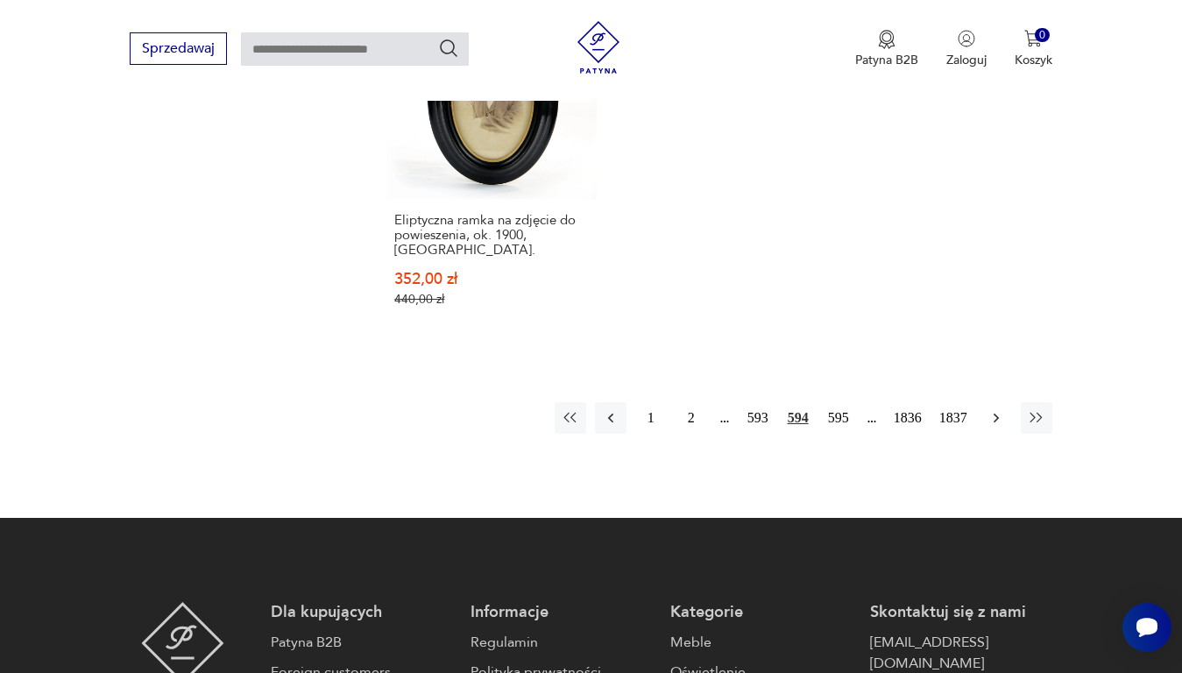
click at [999, 409] on icon "button" at bounding box center [997, 418] width 18 height 18
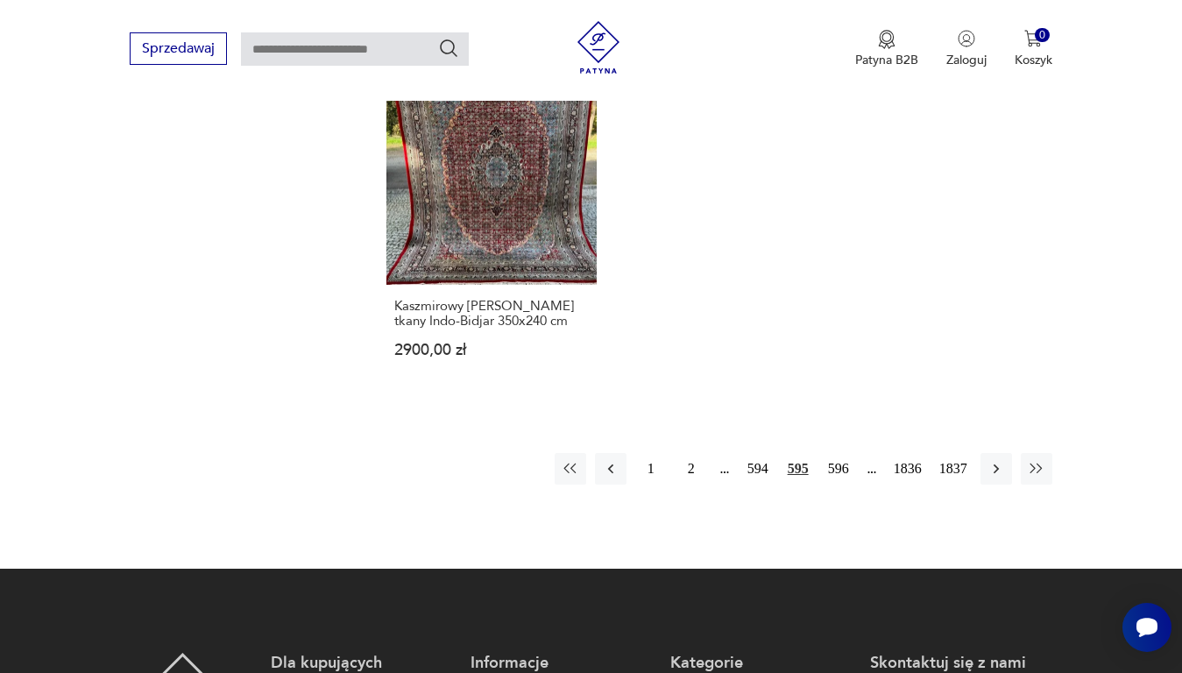
scroll to position [2330, 0]
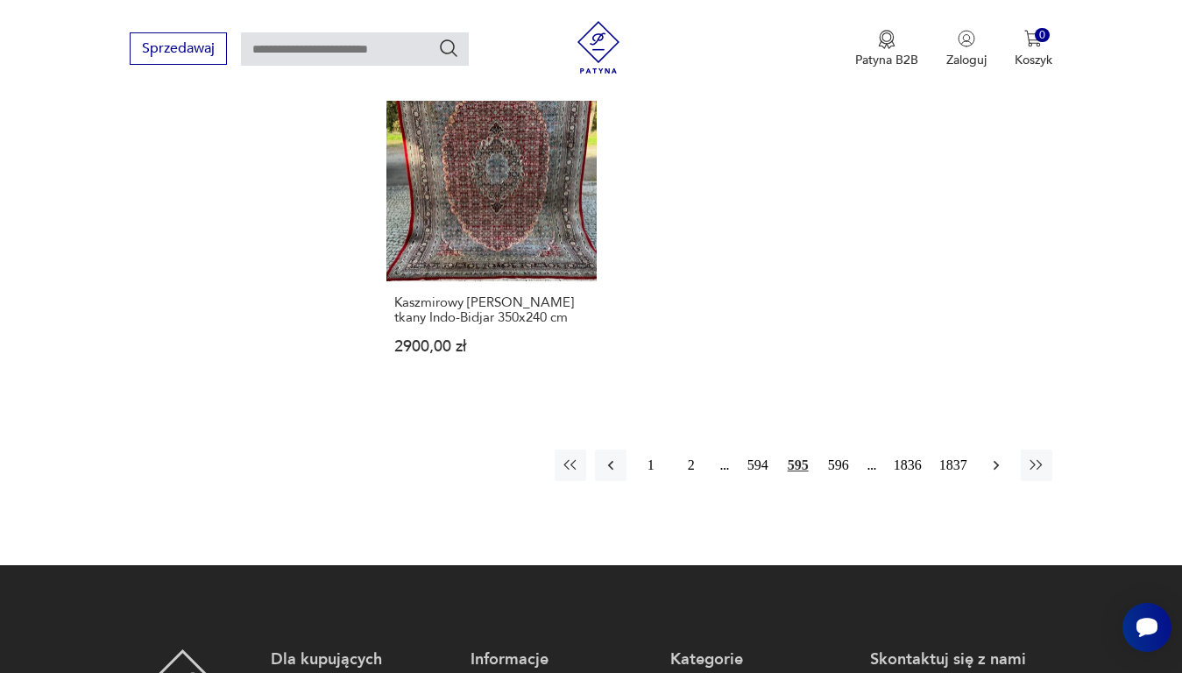
click at [991, 457] on icon "button" at bounding box center [997, 466] width 18 height 18
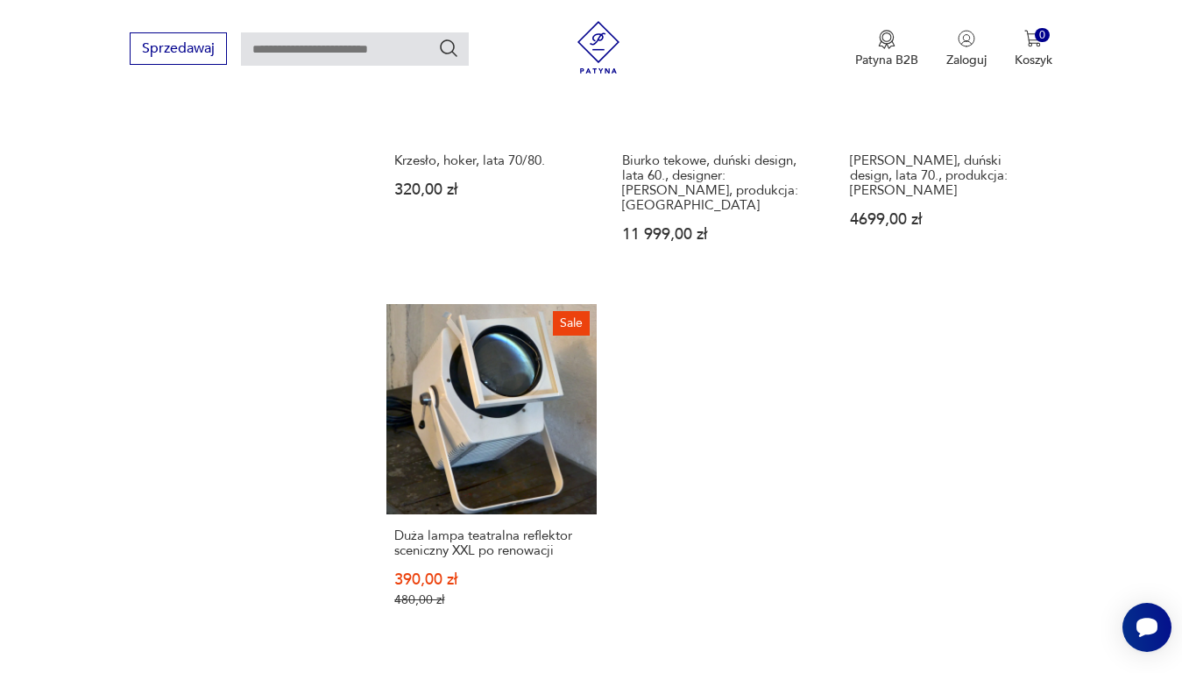
scroll to position [2330, 0]
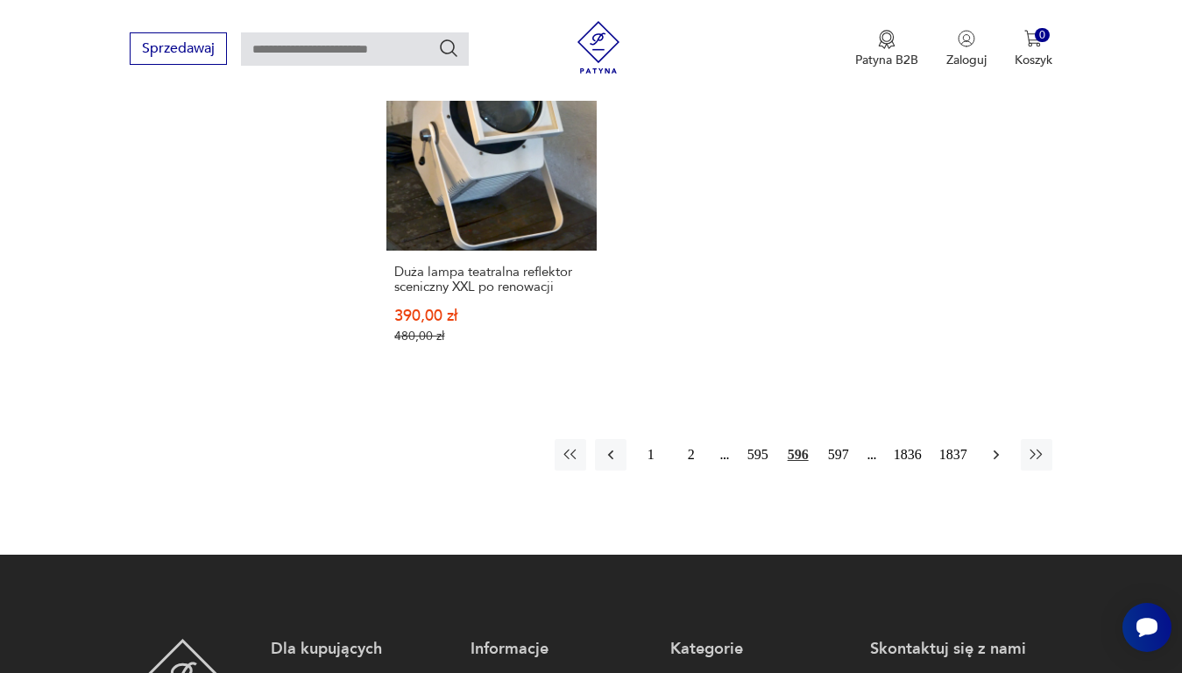
click at [994, 446] on icon "button" at bounding box center [997, 455] width 18 height 18
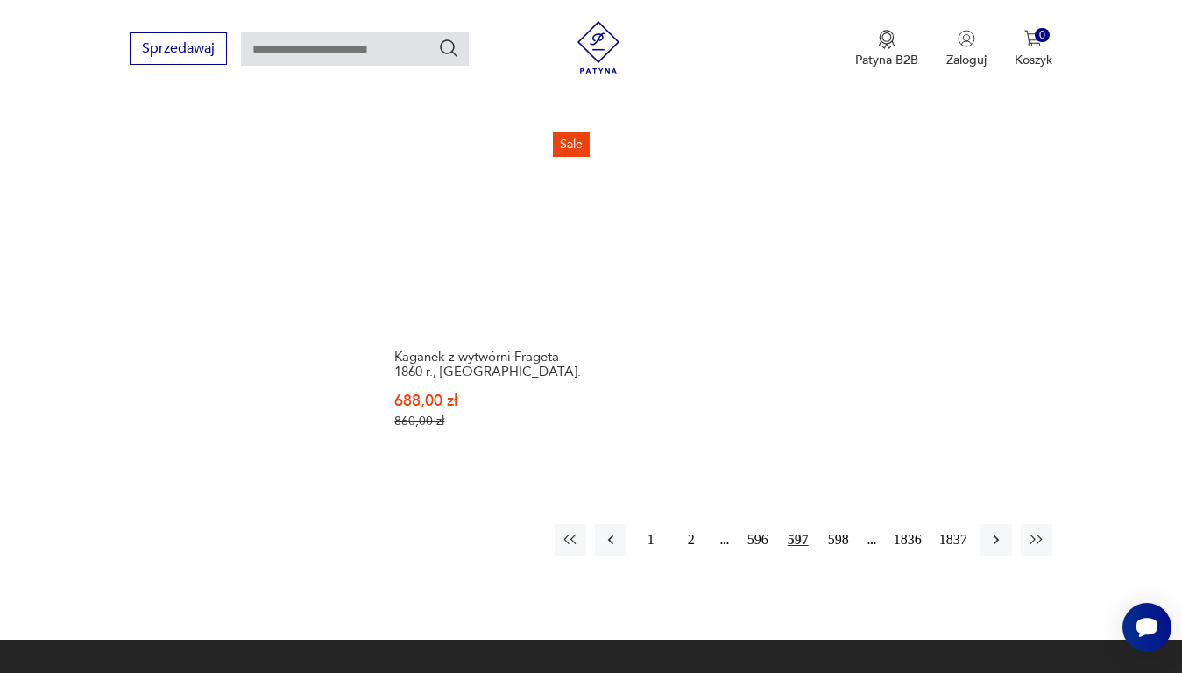
scroll to position [2418, 0]
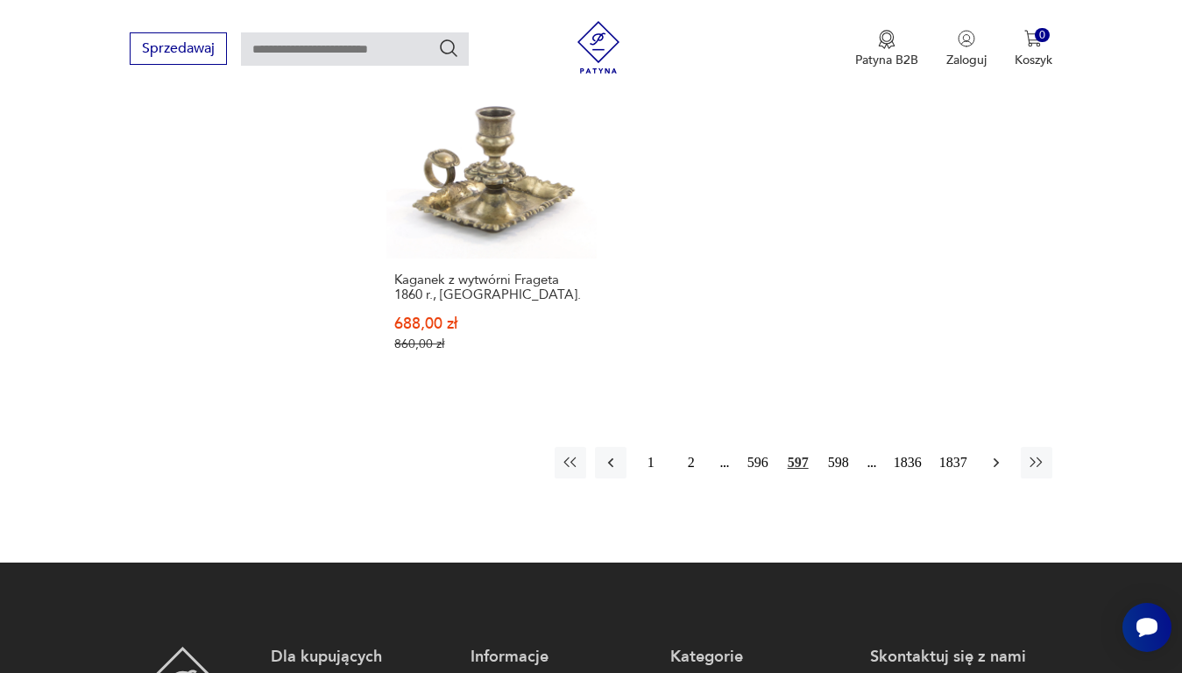
click at [998, 454] on icon "button" at bounding box center [997, 463] width 18 height 18
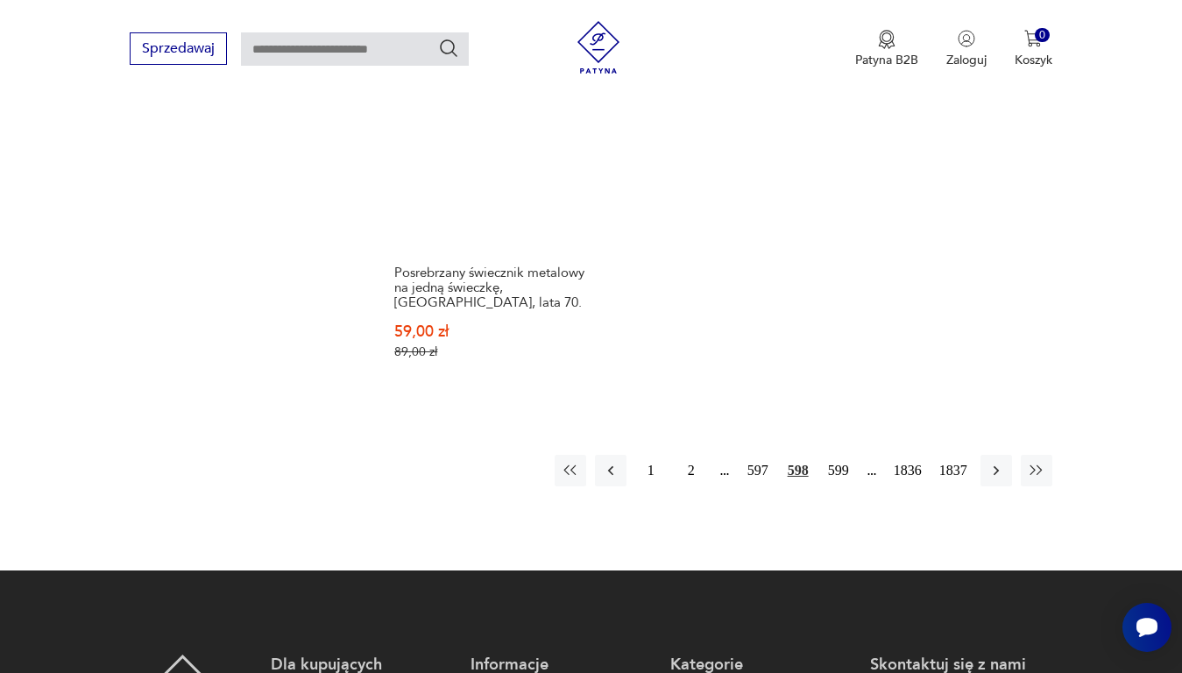
scroll to position [2418, 0]
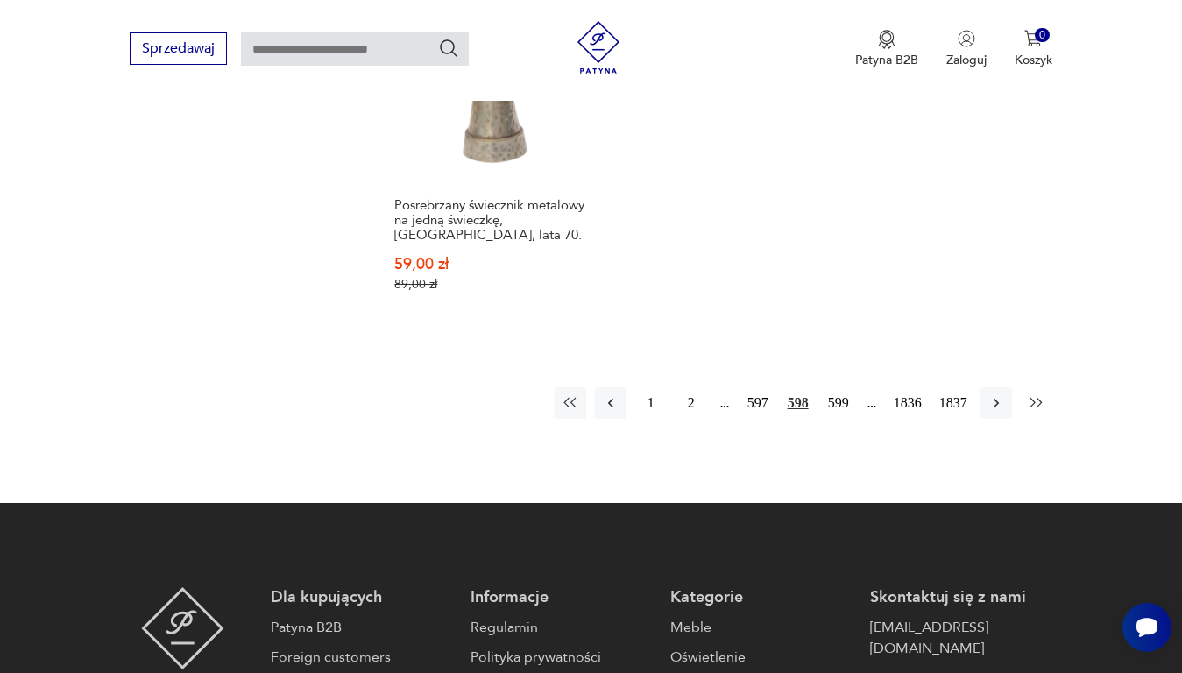
drag, startPoint x: 993, startPoint y: 403, endPoint x: 1024, endPoint y: 395, distance: 32.5
click at [996, 403] on icon "button" at bounding box center [997, 403] width 18 height 18
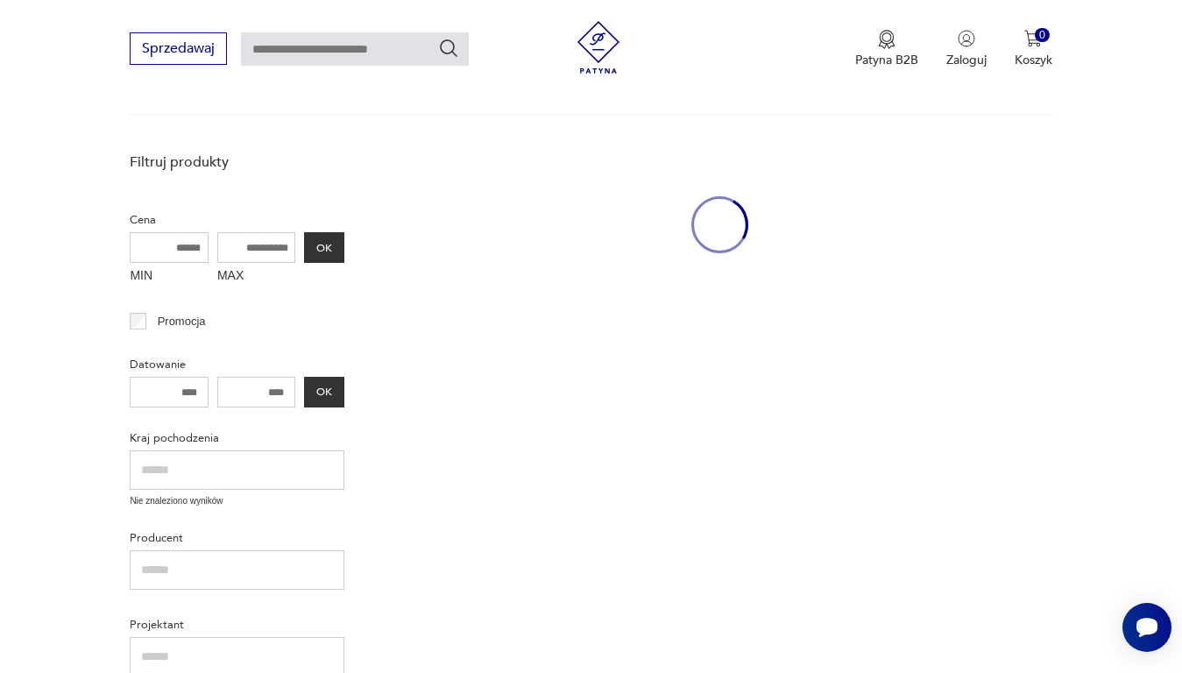
scroll to position [227, 0]
